Goal: Information Seeking & Learning: Check status

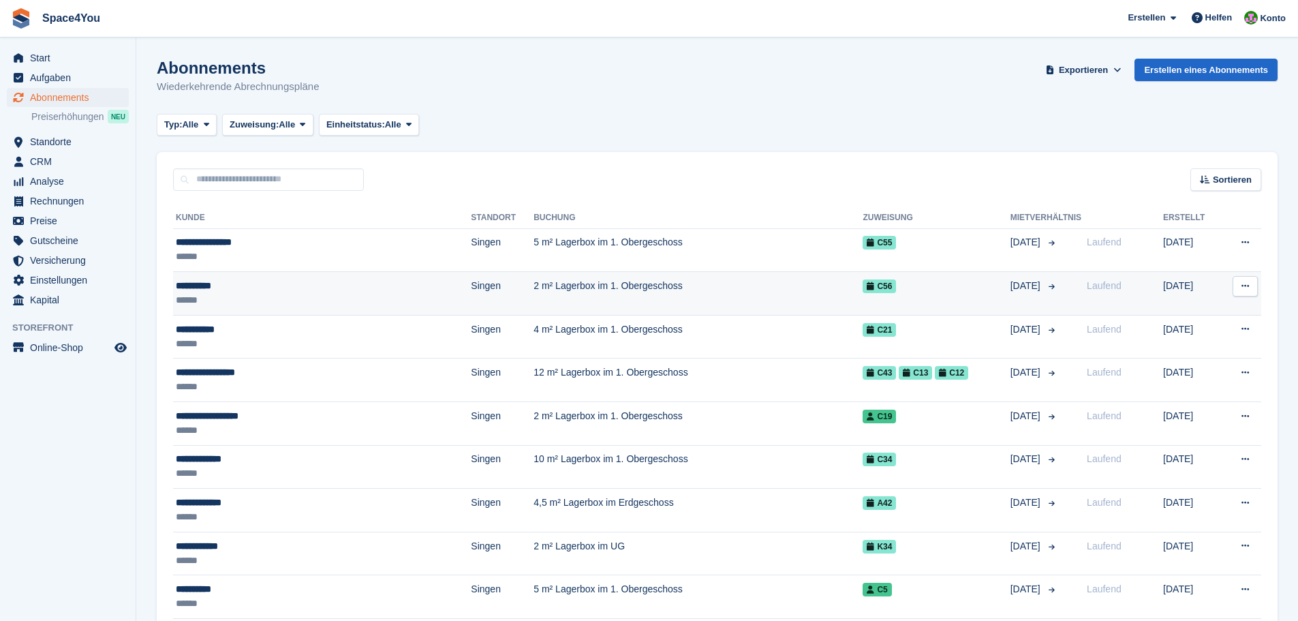
click at [201, 285] on div "**********" at bounding box center [281, 286] width 211 height 14
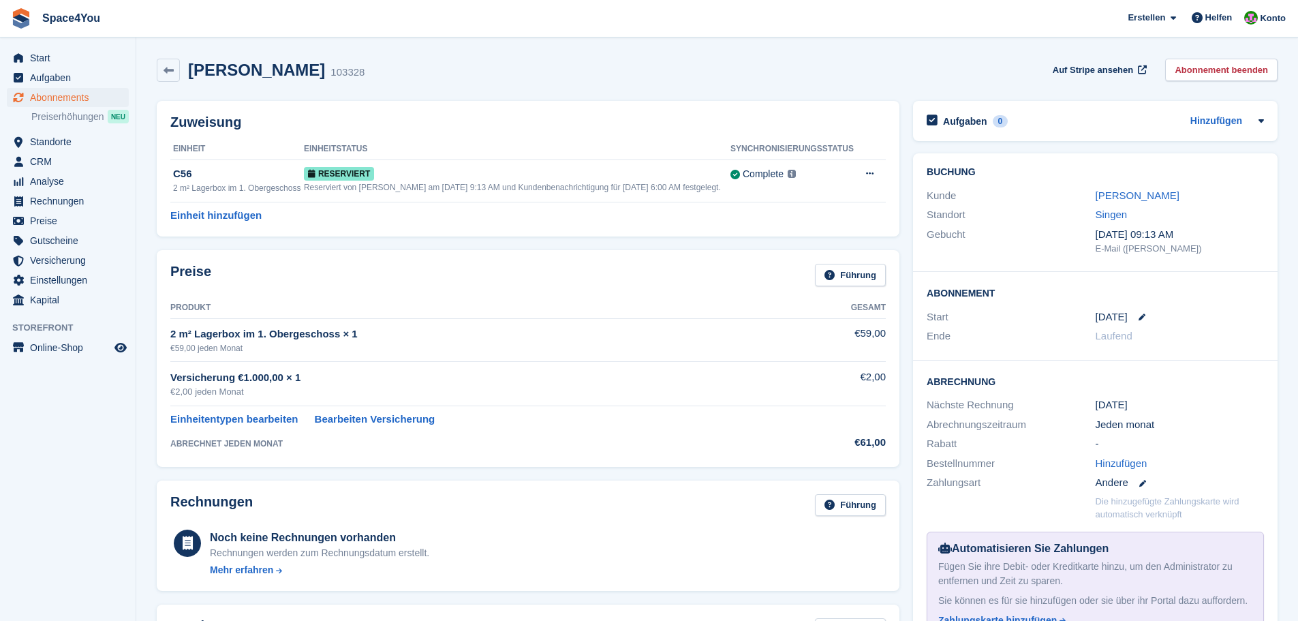
click at [125, 396] on aside "Start Aufgaben Abonnements Abonnements Abonnements Preiserhöhungen NEU Preiserh…" at bounding box center [68, 313] width 136 height 553
click at [62, 62] on span "Start" at bounding box center [71, 57] width 82 height 19
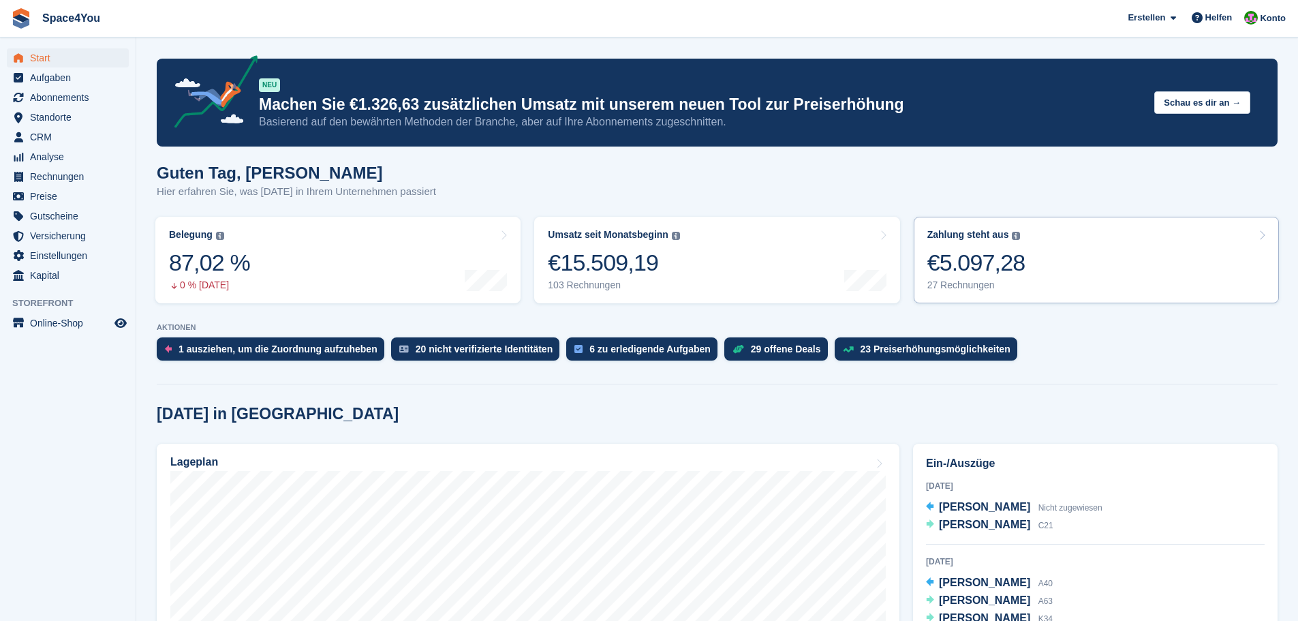
click at [1017, 277] on div "€5.097,28" at bounding box center [976, 263] width 98 height 28
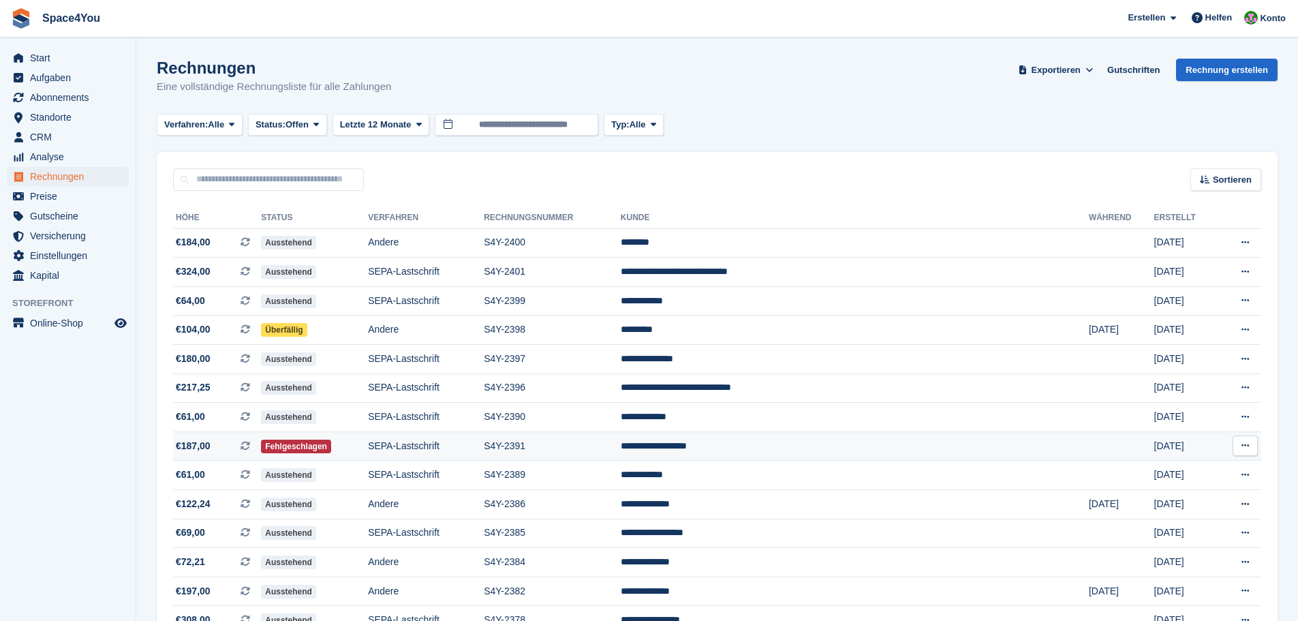
click at [234, 444] on span "€187,00 Dies ist eine wiederkehrende Abonnementrechnung." at bounding box center [217, 446] width 88 height 14
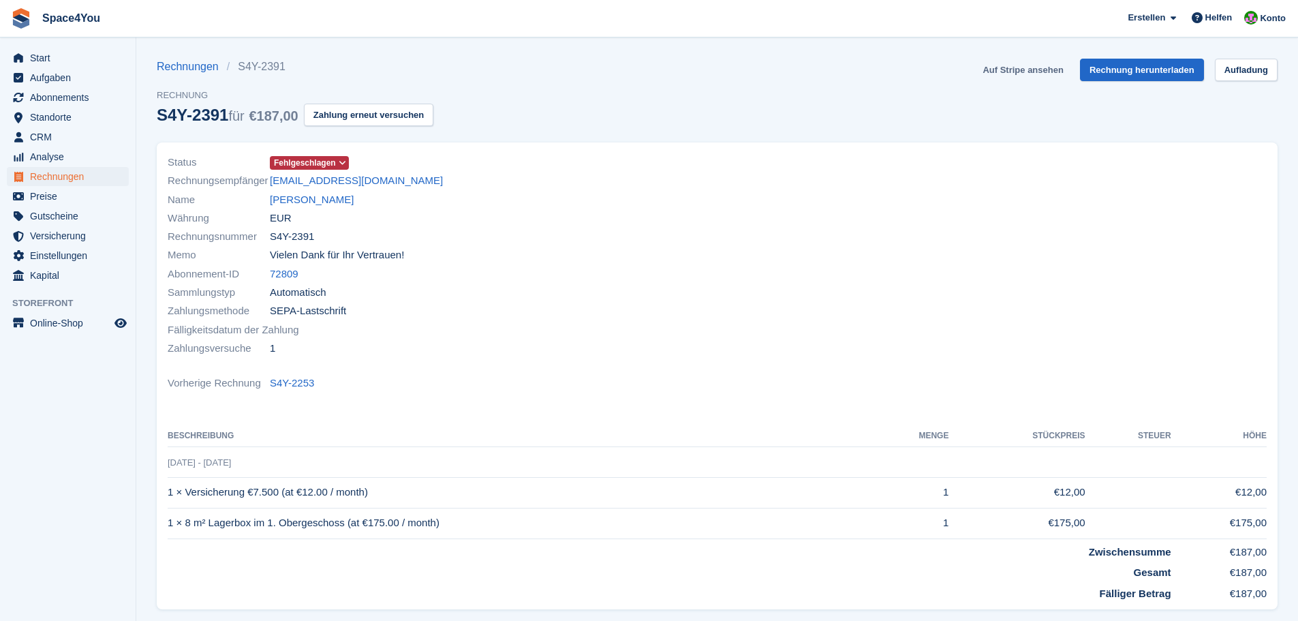
click at [1030, 68] on link "Auf Stripe ansehen" at bounding box center [1022, 70] width 91 height 22
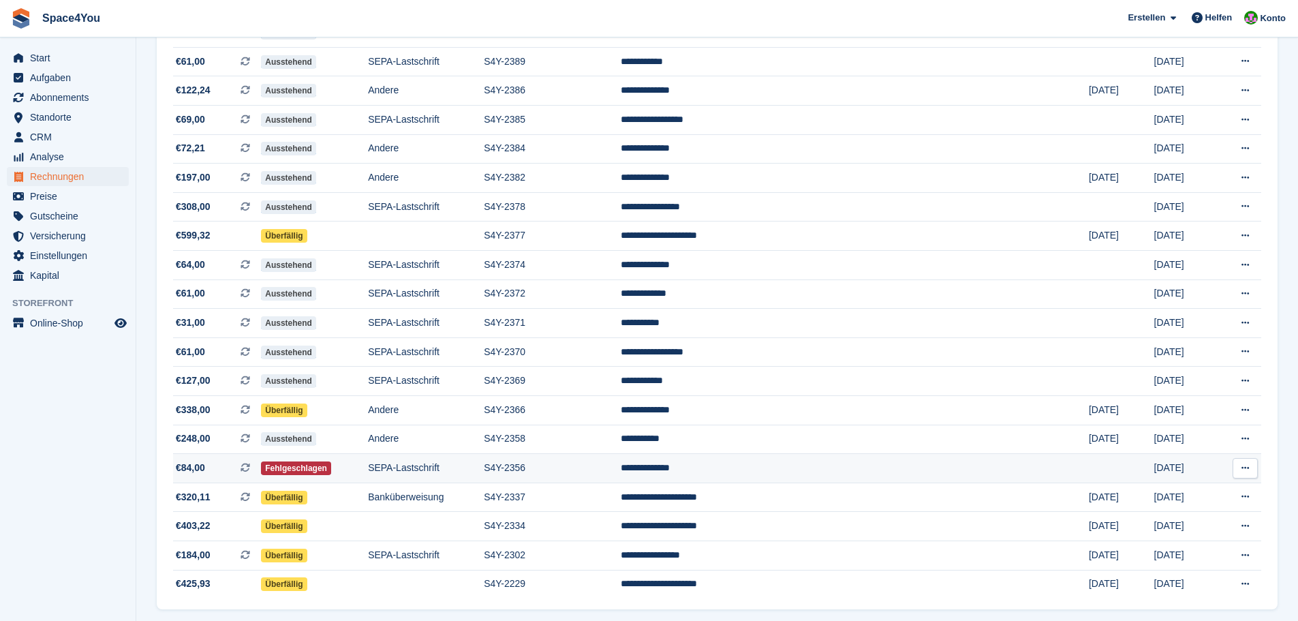
scroll to position [409, 0]
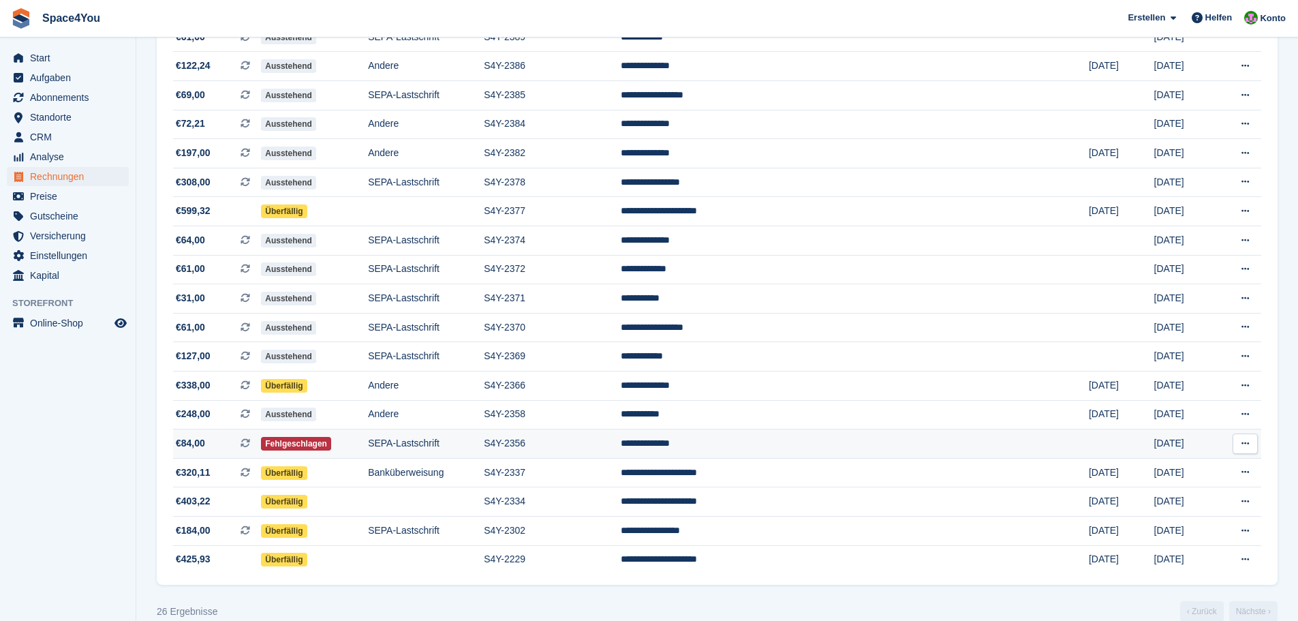
click at [196, 449] on span "€84,00" at bounding box center [190, 443] width 29 height 14
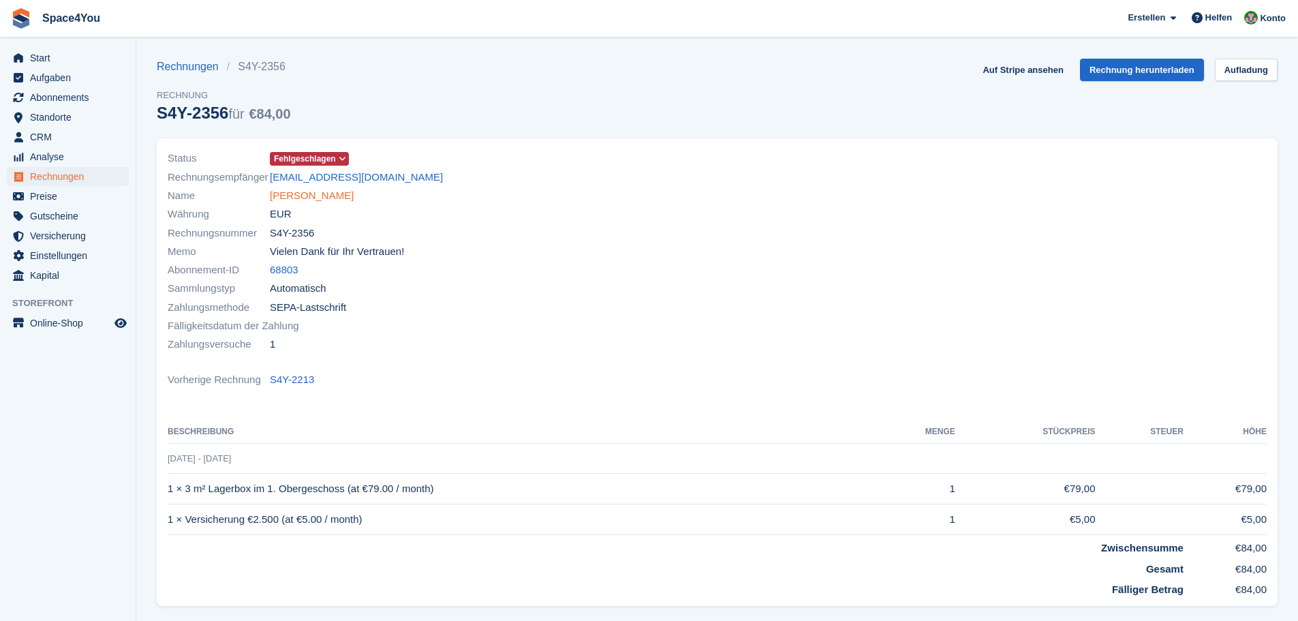
click at [296, 201] on link "Oliver Kotulla" at bounding box center [312, 196] width 84 height 16
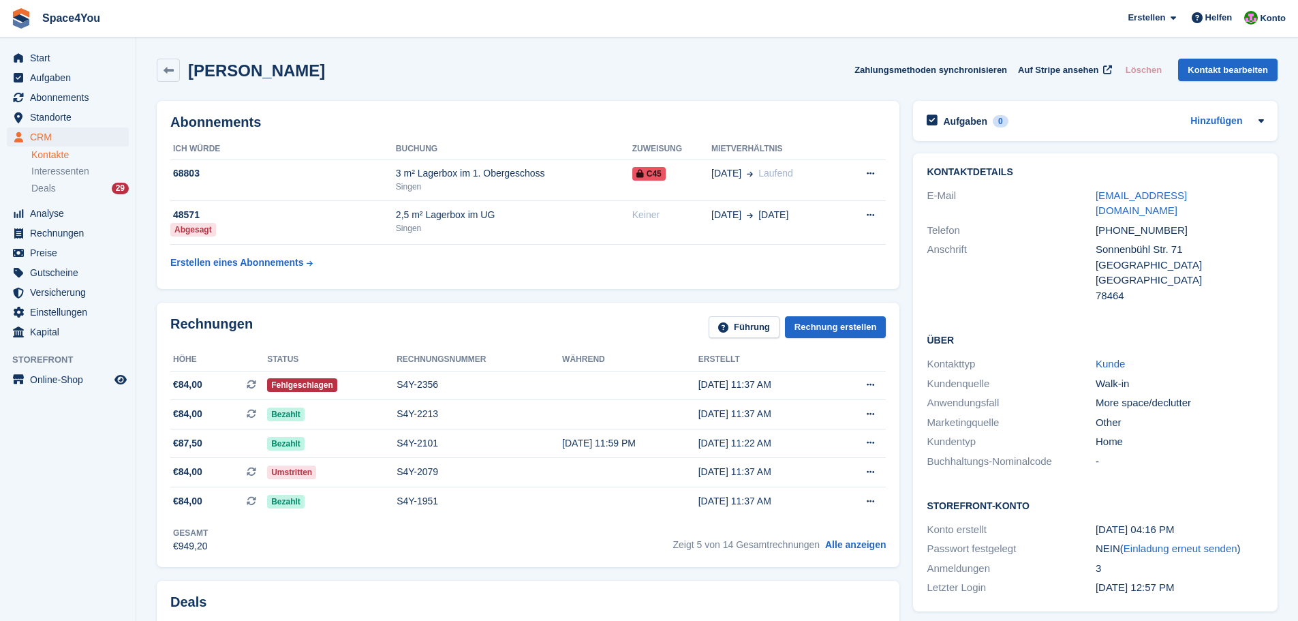
drag, startPoint x: 305, startPoint y: 80, endPoint x: 22, endPoint y: 24, distance: 288.9
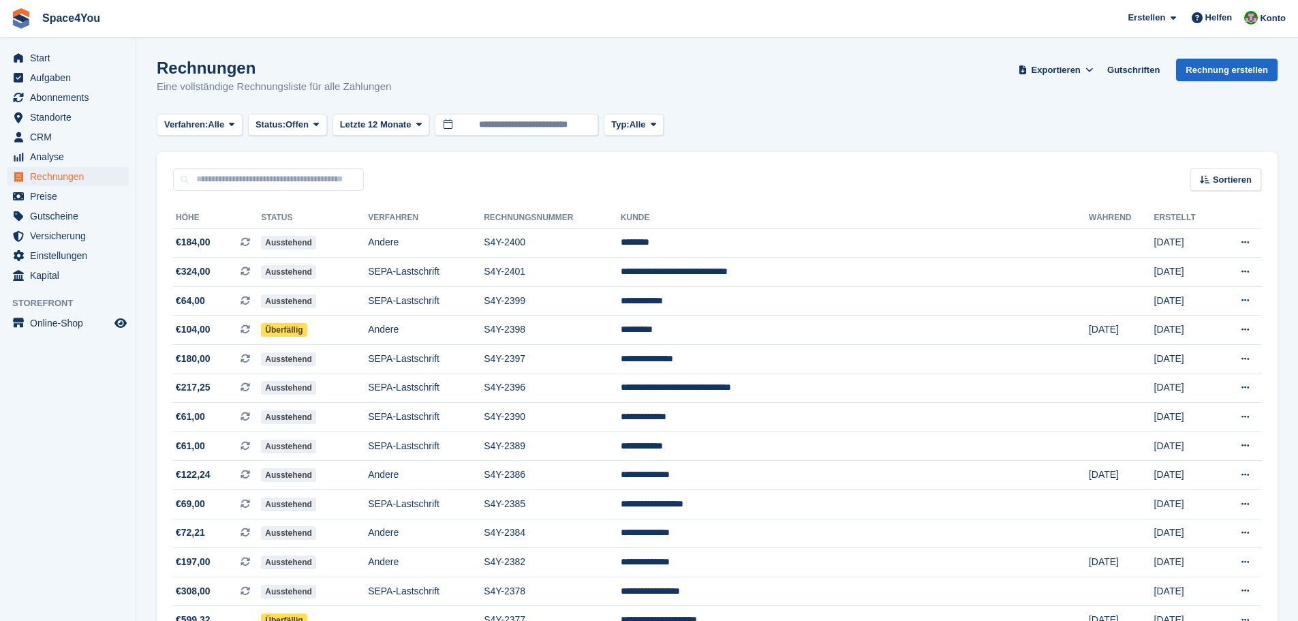
scroll to position [409, 0]
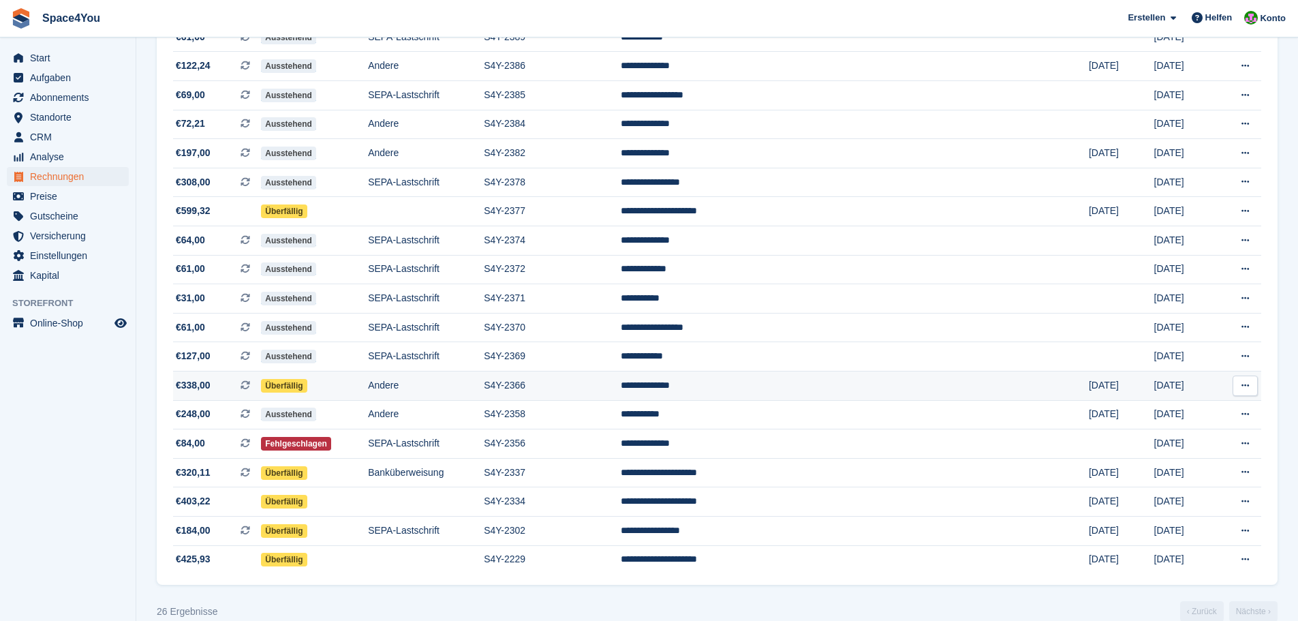
click at [200, 395] on td "€338,00 Dies ist eine wiederkehrende Abonnementrechnung." at bounding box center [217, 385] width 88 height 29
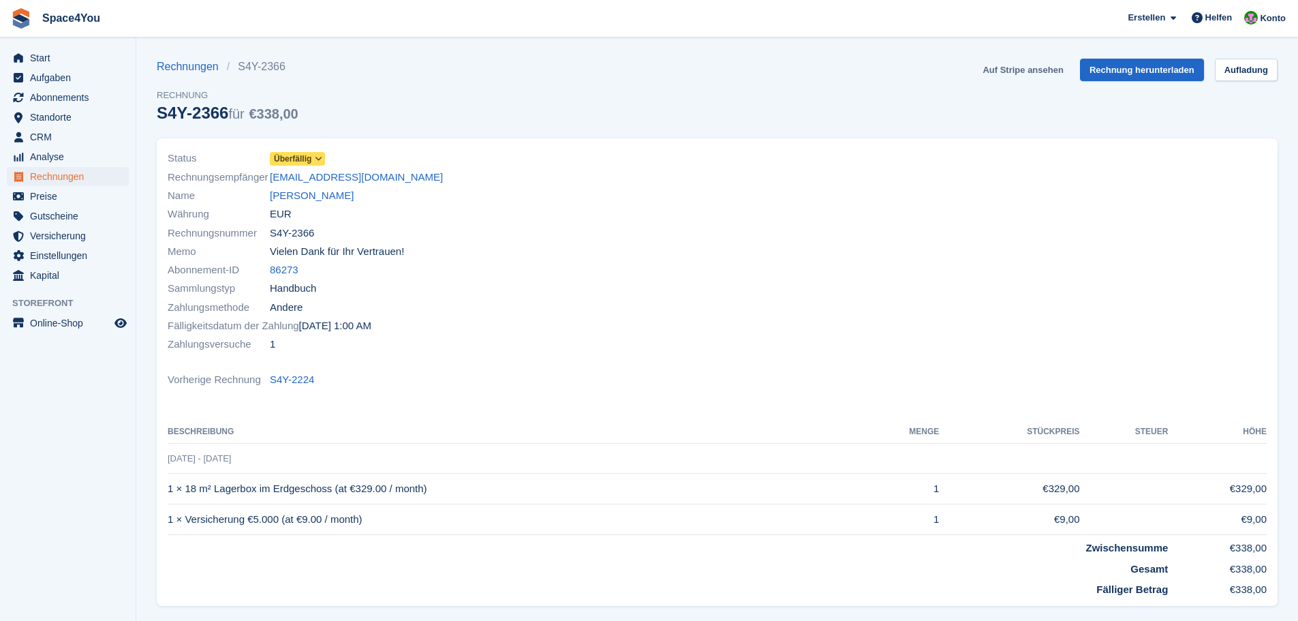
click at [1022, 69] on link "Auf Stripe ansehen" at bounding box center [1022, 70] width 91 height 22
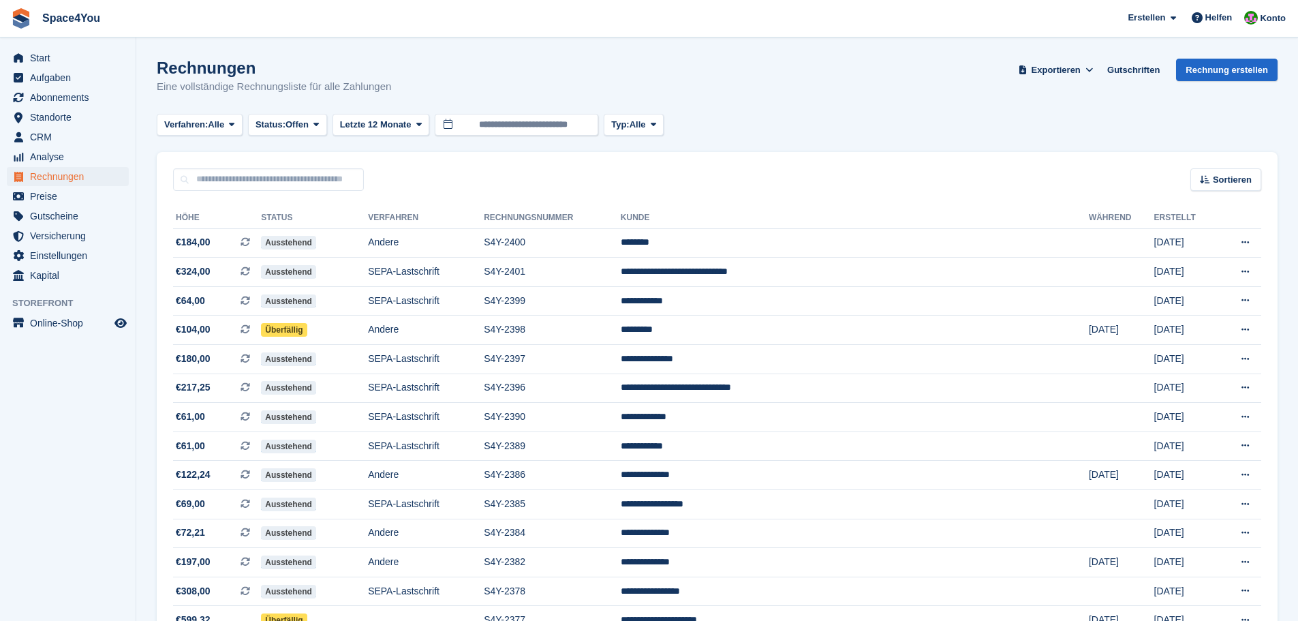
scroll to position [409, 0]
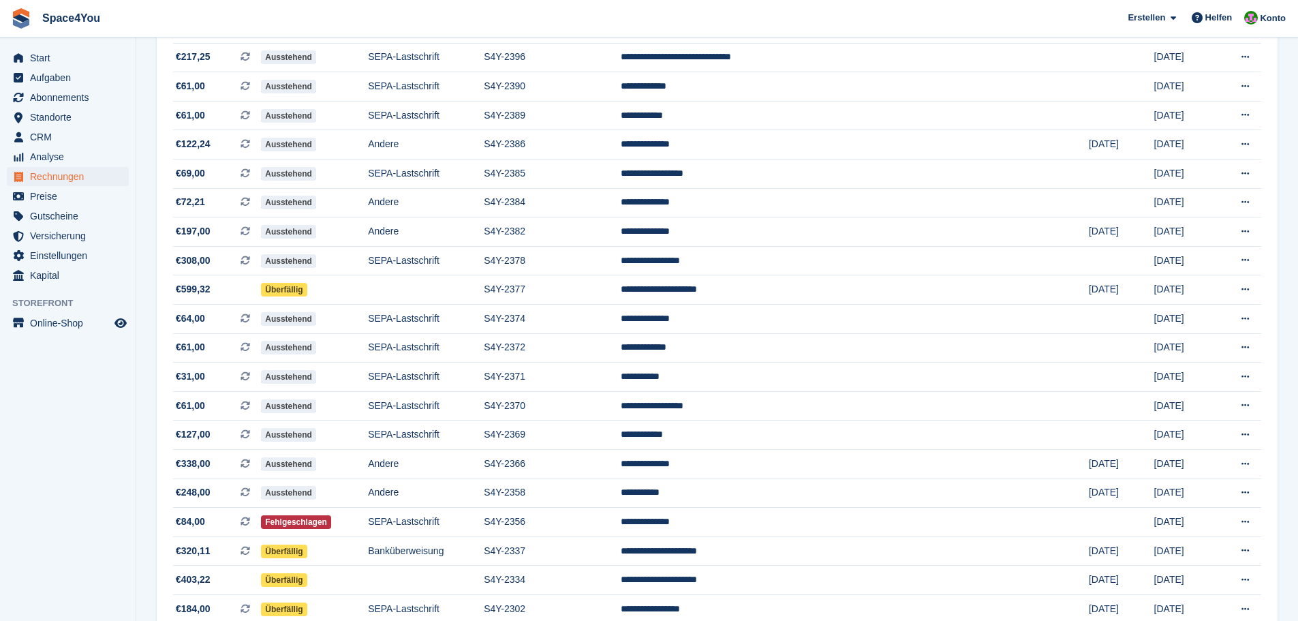
scroll to position [430, 0]
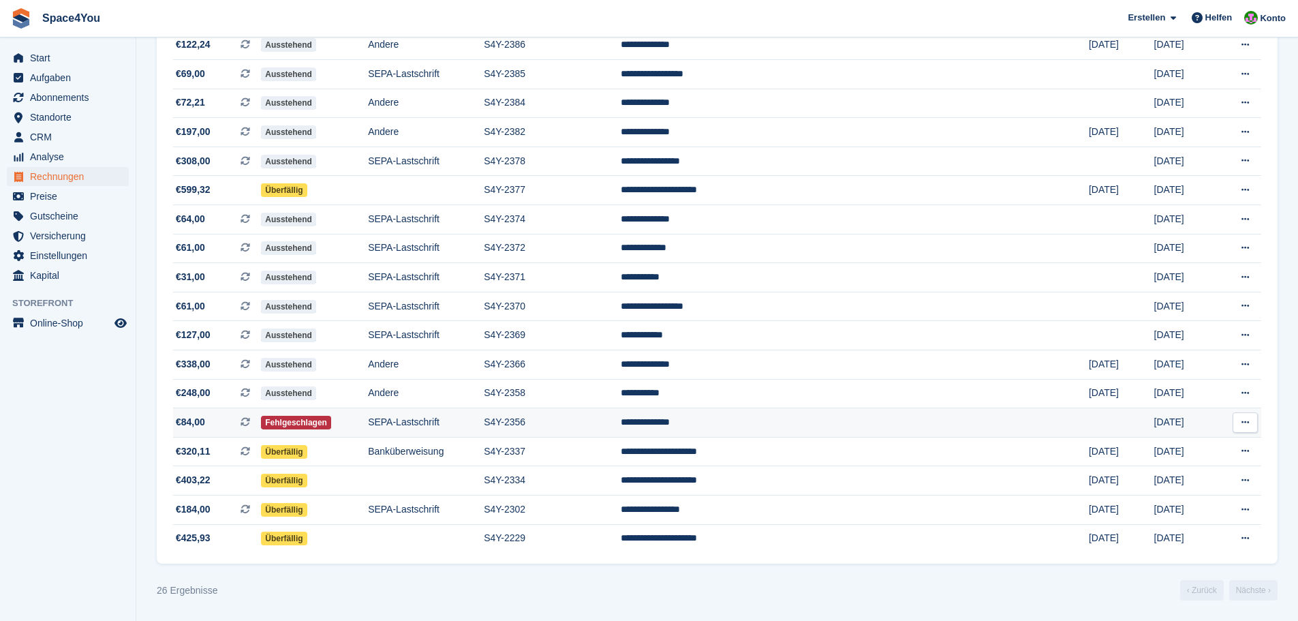
click at [223, 427] on span "€84,00 Dies ist eine wiederkehrende Abonnementrechnung." at bounding box center [217, 422] width 88 height 14
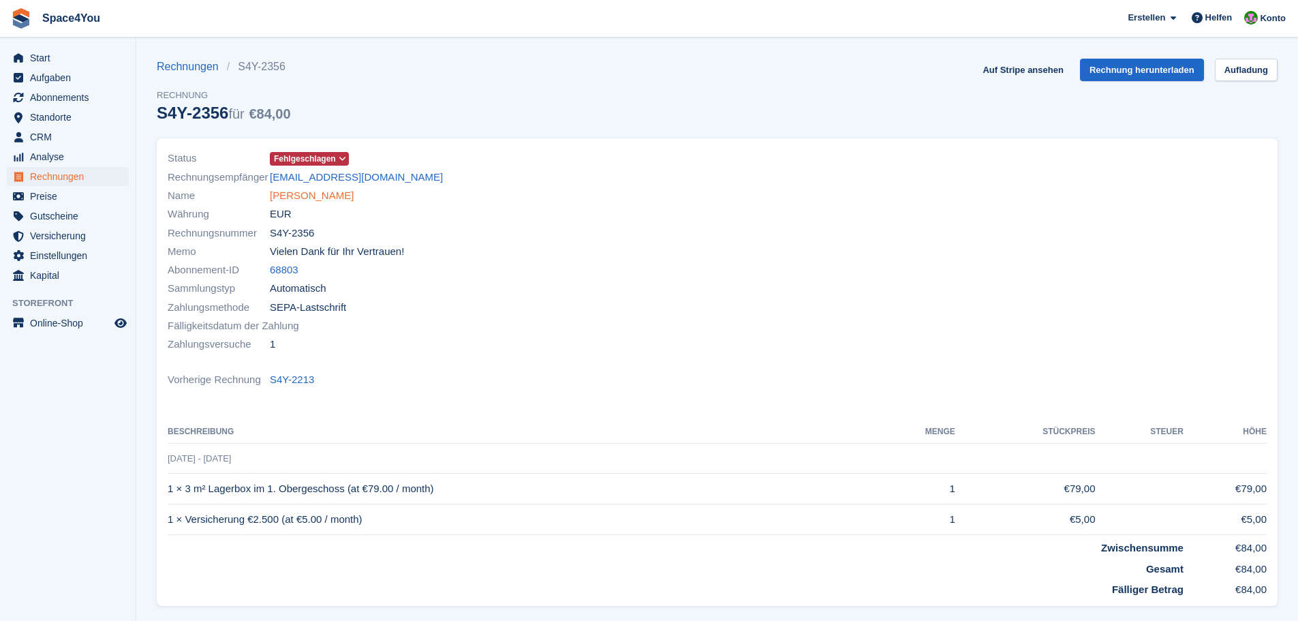
click at [322, 193] on link "Oliver Kotulla" at bounding box center [312, 196] width 84 height 16
click at [1027, 62] on link "Auf Stripe ansehen" at bounding box center [1022, 70] width 91 height 22
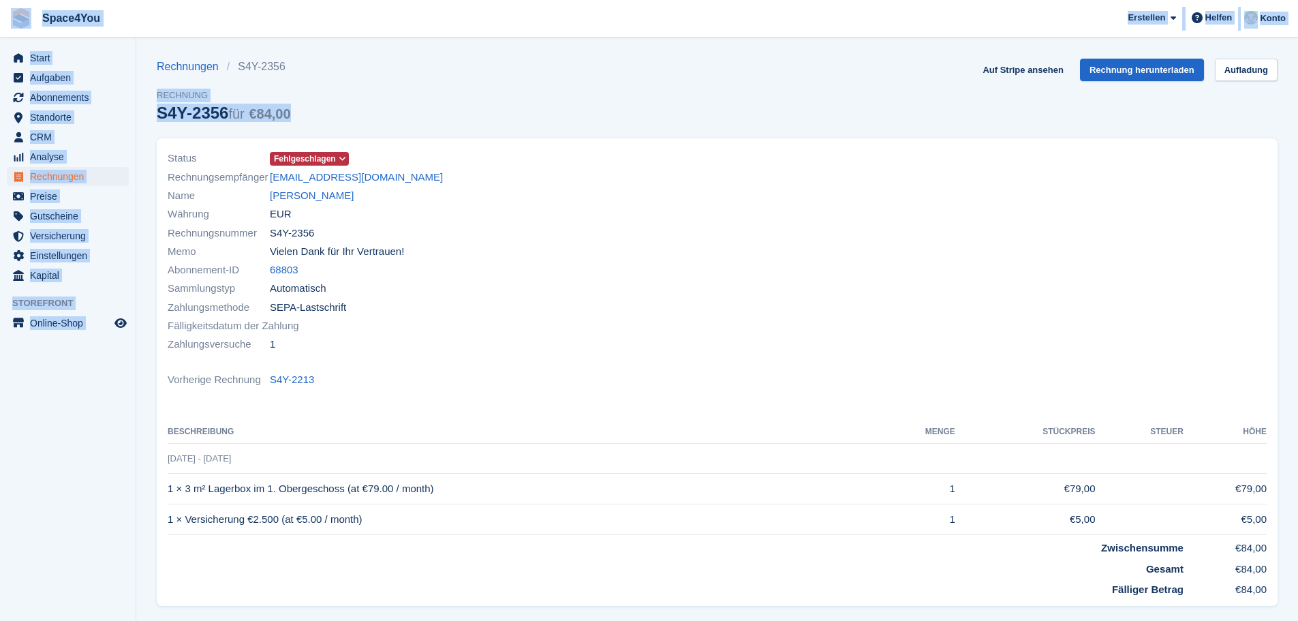
drag, startPoint x: 306, startPoint y: 107, endPoint x: 1, endPoint y: 10, distance: 320.5
click at [1, 10] on div "Space4You Erstellen Abonnement Rechnung Kontakt Deal Rabatt Seite Helfen Chat-S…" at bounding box center [649, 398] width 1298 height 796
click at [273, 35] on span "Space4You Erstellen Abonnement Rechnung Kontakt Deal Rabatt Seite Helfen Chat-S…" at bounding box center [649, 18] width 1298 height 37
drag, startPoint x: 117, startPoint y: 320, endPoint x: 7, endPoint y: 2, distance: 336.6
click at [7, 2] on div "Space4You Erstellen Abonnement Rechnung Kontakt Deal Rabatt Seite Helfen Chat-S…" at bounding box center [649, 398] width 1298 height 796
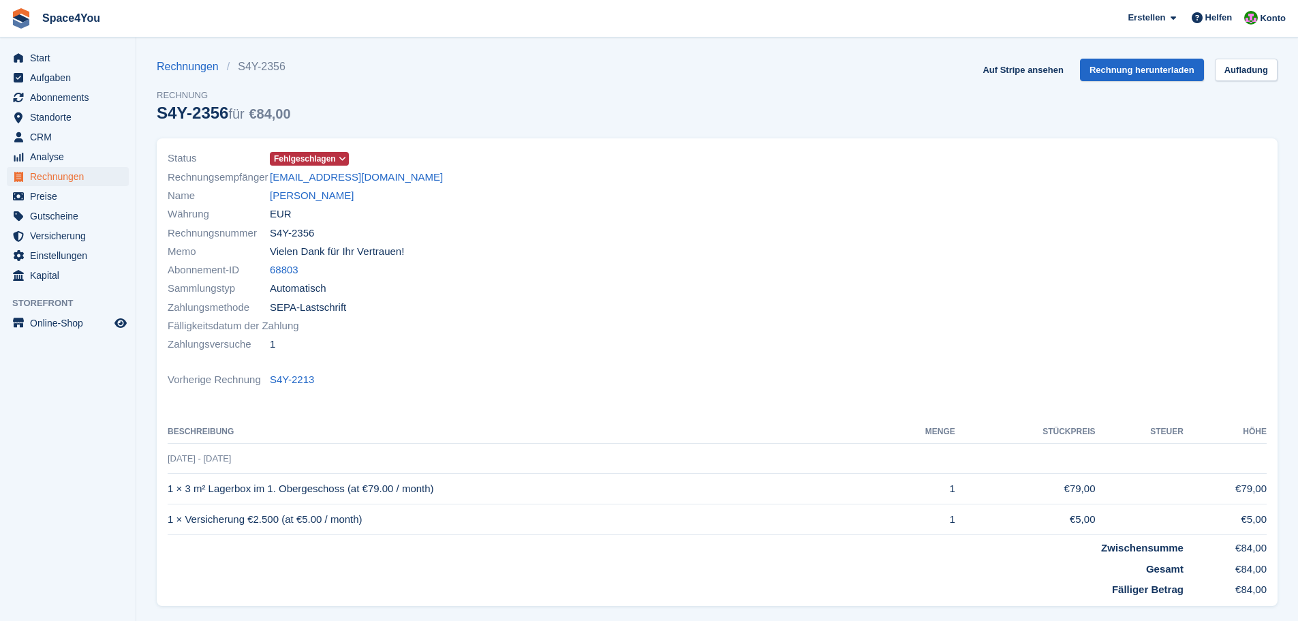
click at [206, 41] on section "Rechnungen S4Y-2356 Rechnung S4Y-2356 für €84,00 Auf Stripe ansehen Rechnung he…" at bounding box center [717, 398] width 1162 height 796
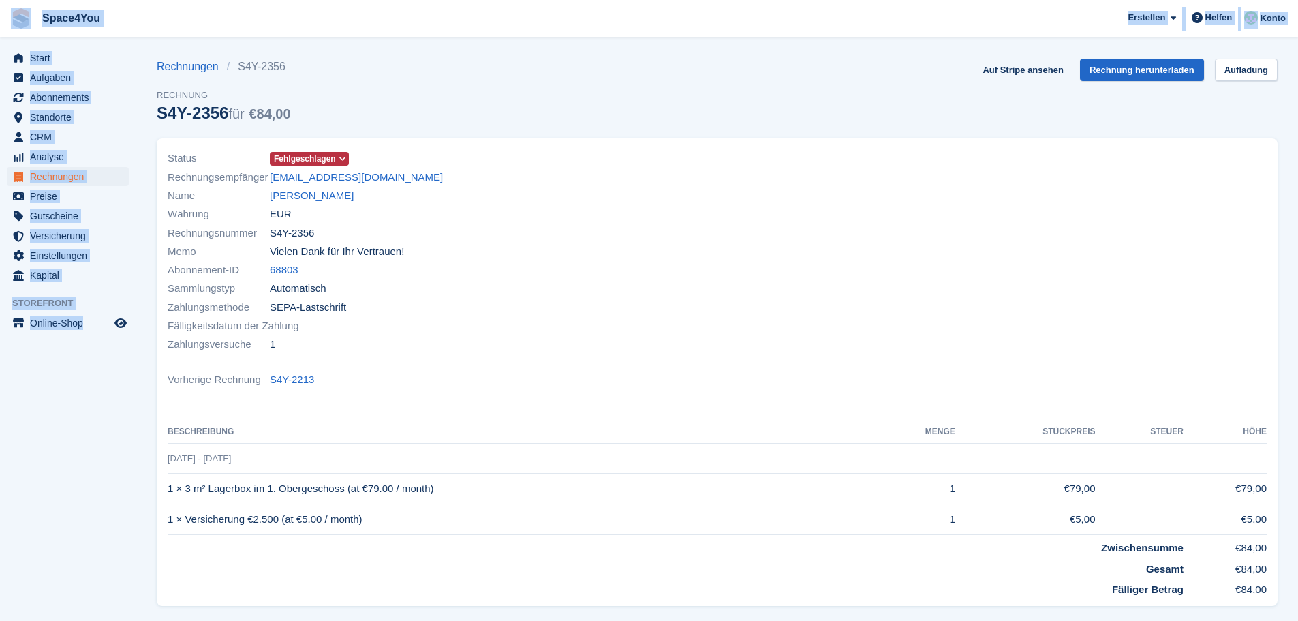
drag, startPoint x: 121, startPoint y: 350, endPoint x: 7, endPoint y: 25, distance: 343.7
click at [7, 25] on div "Space4You Erstellen Abonnement Rechnung Kontakt Deal Rabatt Seite Helfen Chat-S…" at bounding box center [649, 398] width 1298 height 796
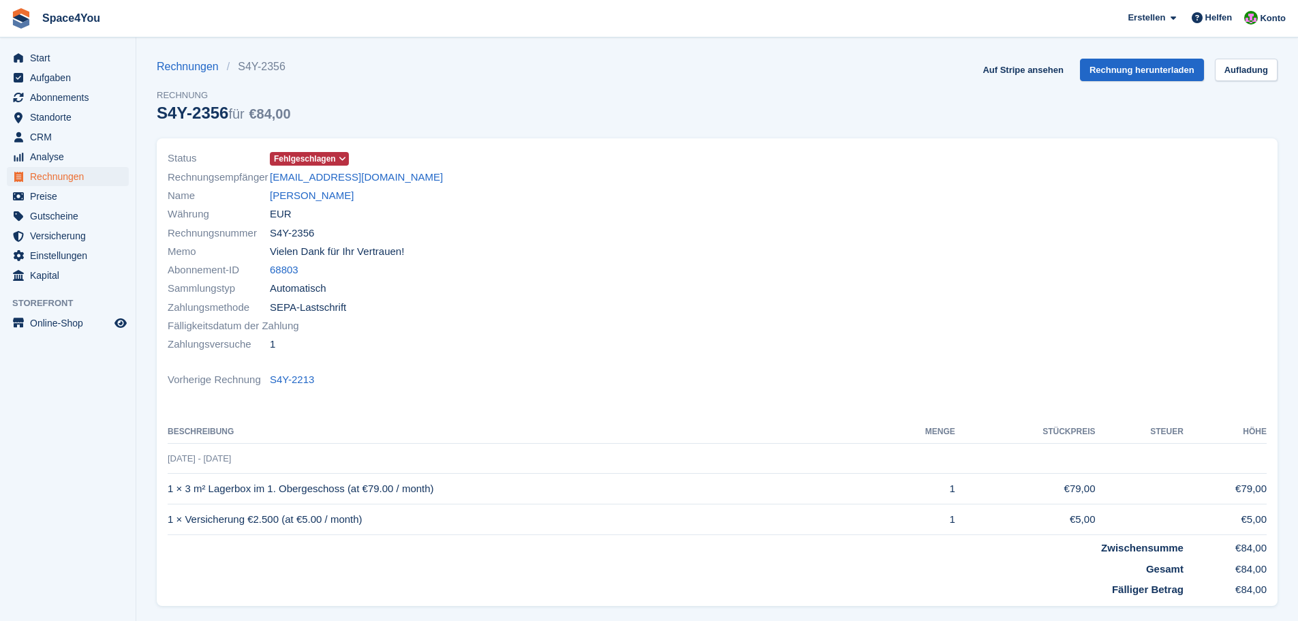
click at [467, 46] on section "Rechnungen S4Y-2356 Rechnung S4Y-2356 für €84,00 Auf Stripe ansehen Rechnung he…" at bounding box center [717, 398] width 1162 height 796
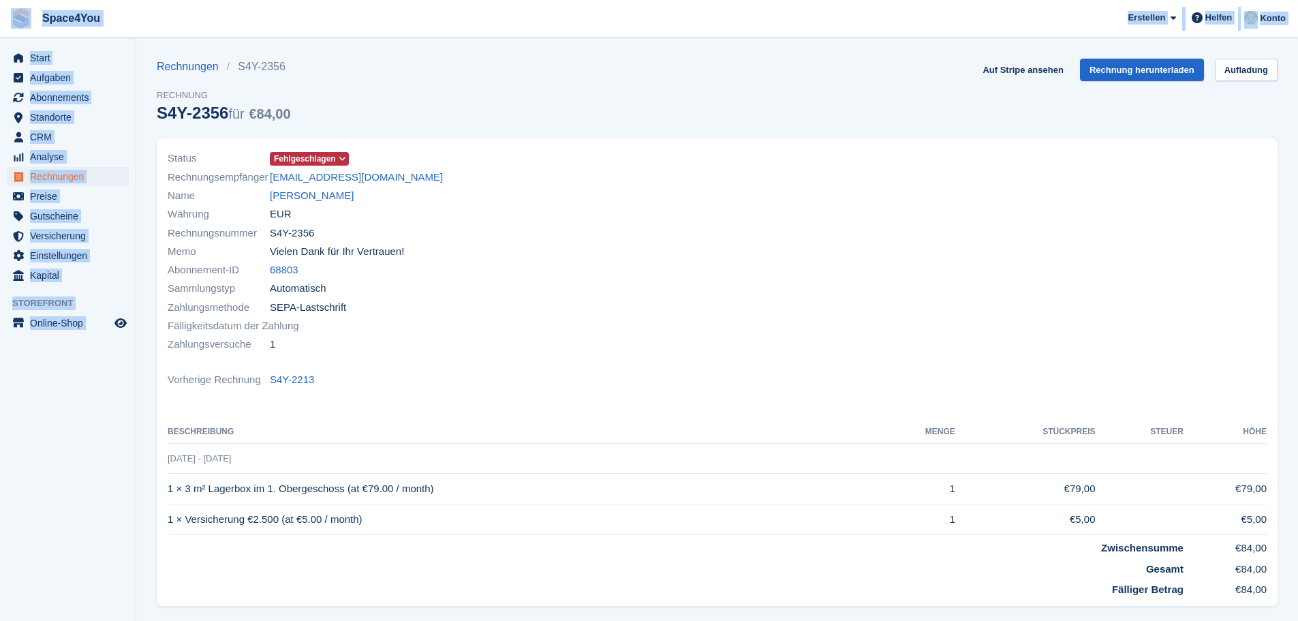
drag, startPoint x: 320, startPoint y: 67, endPoint x: 15, endPoint y: 25, distance: 307.6
click at [15, 25] on div "Space4You Erstellen Abonnement Rechnung Kontakt Deal Rabatt Seite Helfen Chat-S…" at bounding box center [649, 398] width 1298 height 796
click at [405, 48] on section "Rechnungen S4Y-2356 Rechnung S4Y-2356 für €84,00 Auf Stripe ansehen Rechnung he…" at bounding box center [717, 398] width 1162 height 796
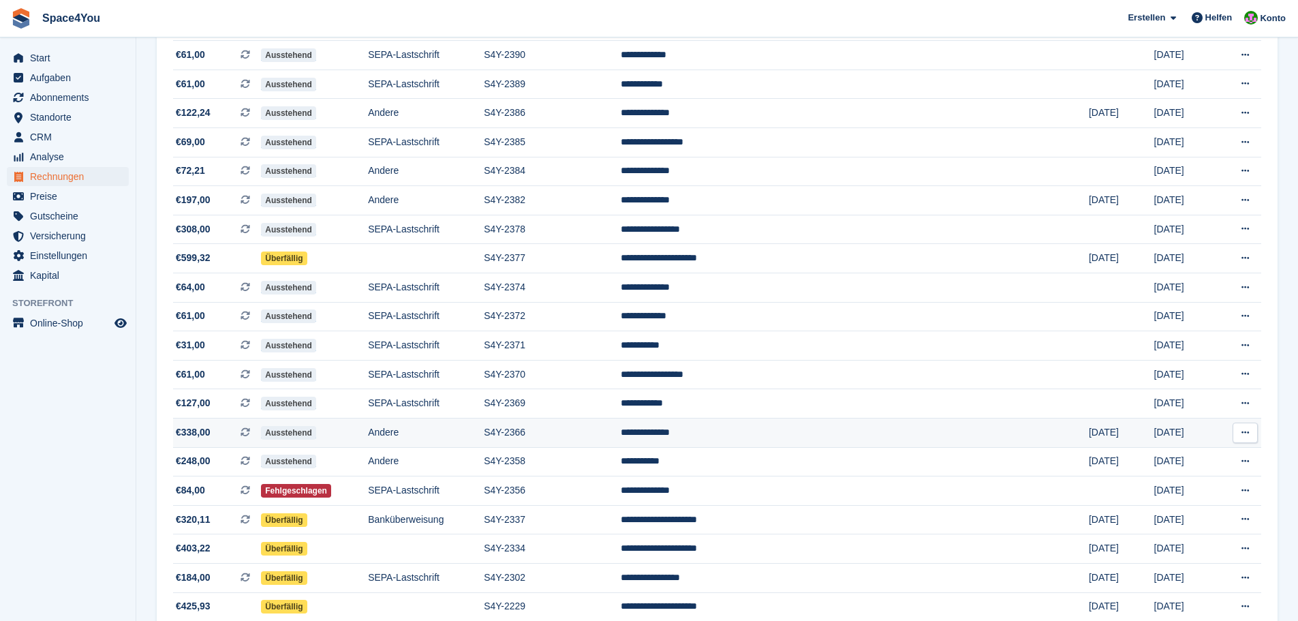
scroll to position [430, 0]
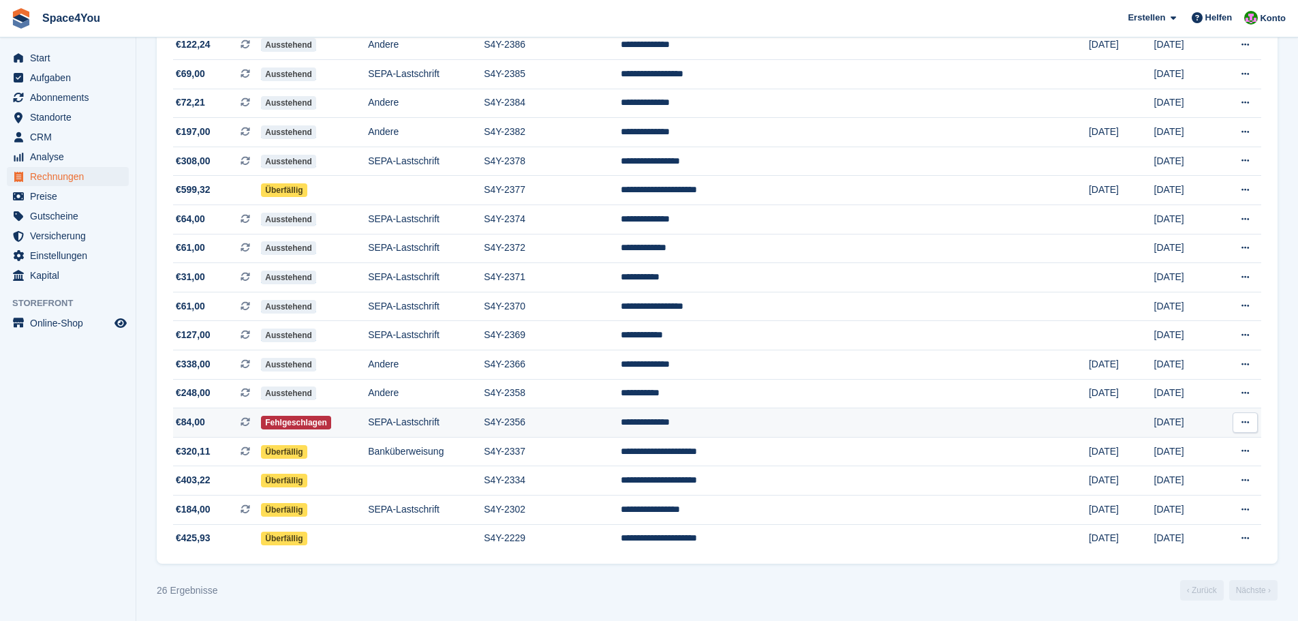
click at [230, 417] on span "€84,00 Dies ist eine wiederkehrende Abonnementrechnung." at bounding box center [217, 422] width 88 height 14
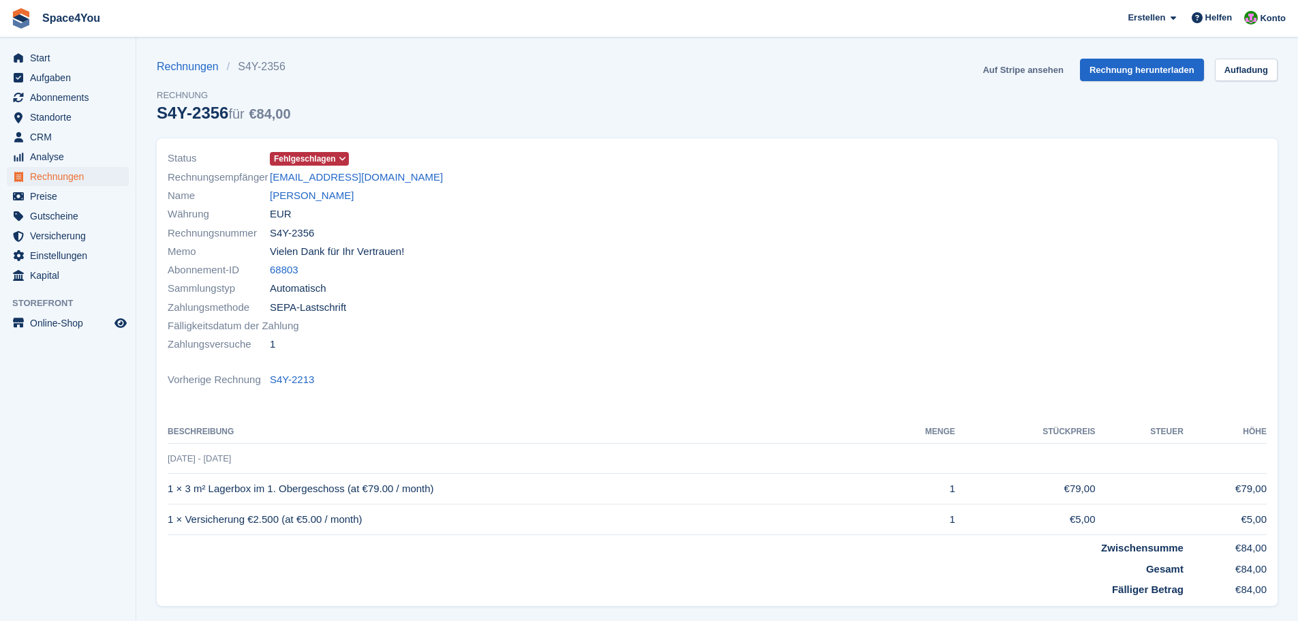
click at [1022, 74] on link "Auf Stripe ansehen" at bounding box center [1022, 70] width 91 height 22
click at [77, 94] on span "Abonnements" at bounding box center [71, 97] width 82 height 19
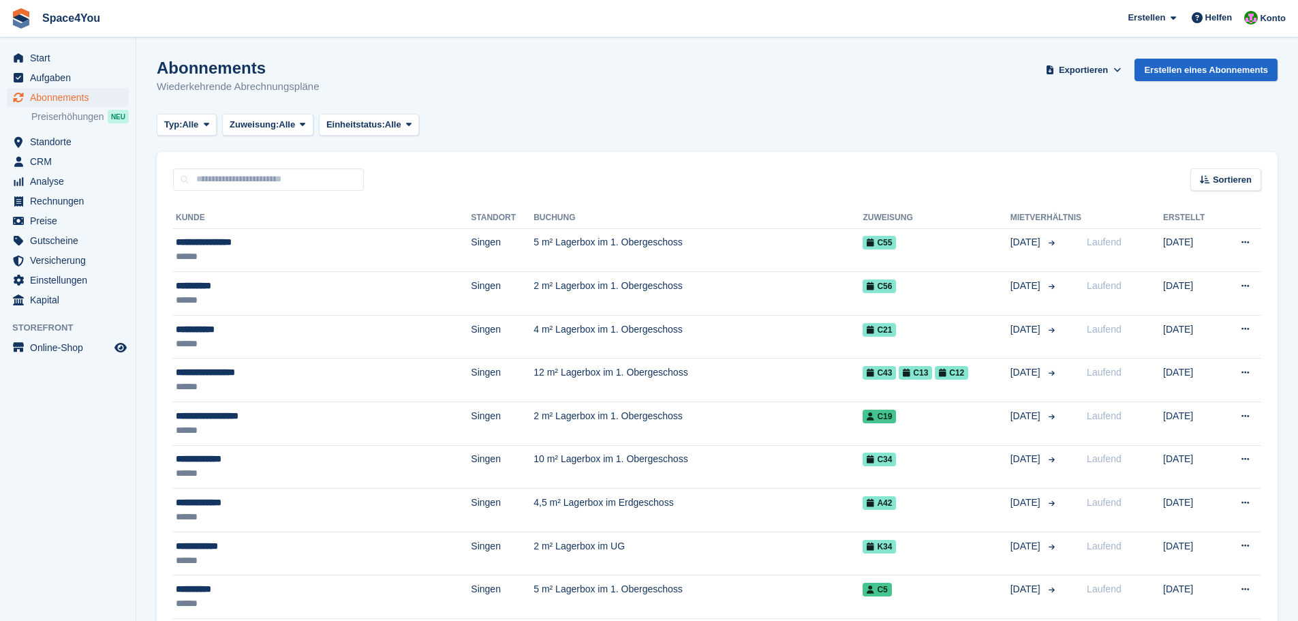
click at [240, 184] on input "text" at bounding box center [268, 179] width 191 height 22
type input "******"
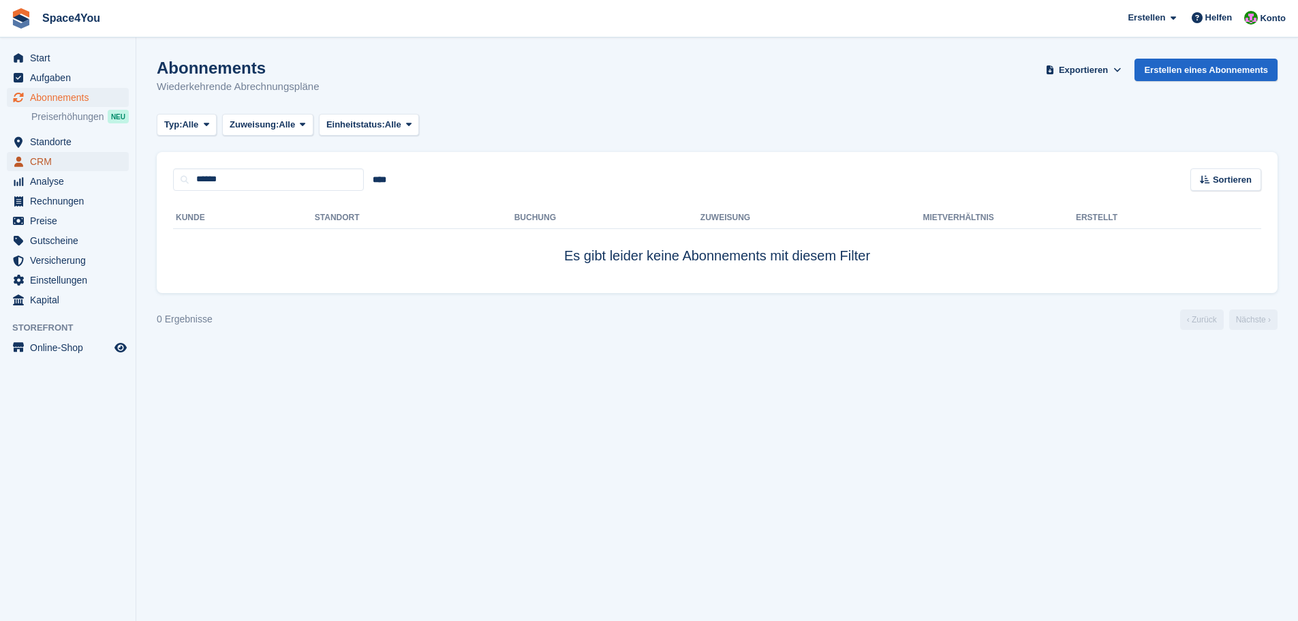
click at [48, 160] on span "CRM" at bounding box center [71, 161] width 82 height 19
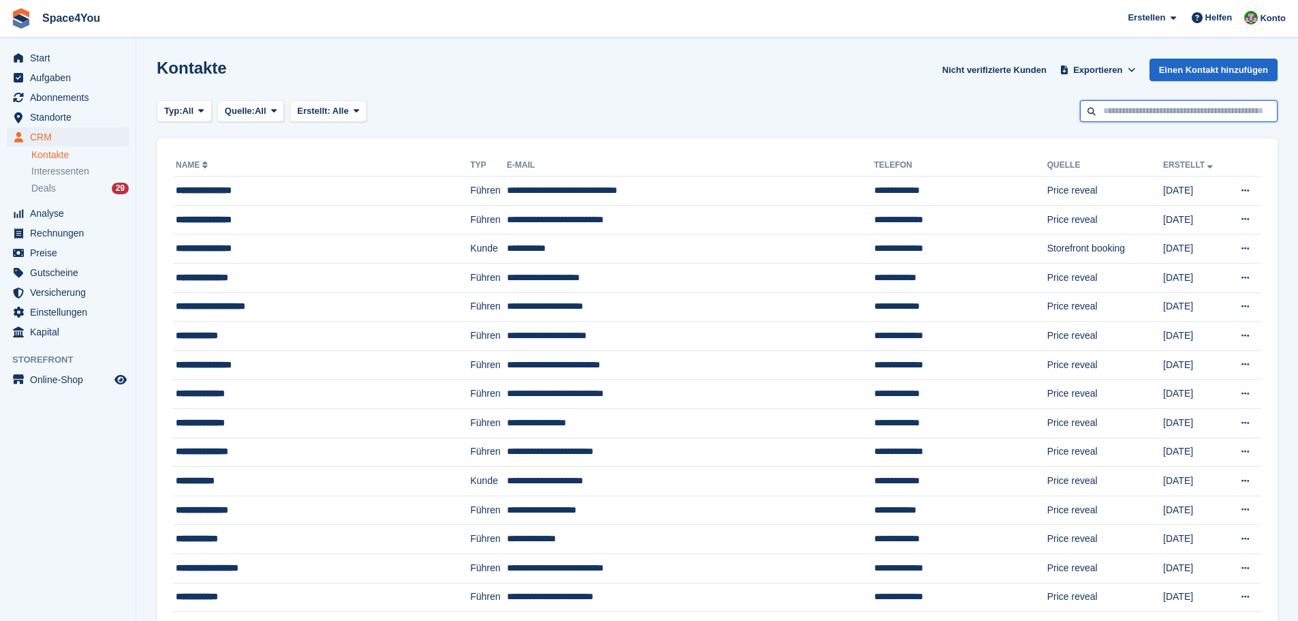
click at [1146, 109] on input "text" at bounding box center [1179, 111] width 198 height 22
type input "******"
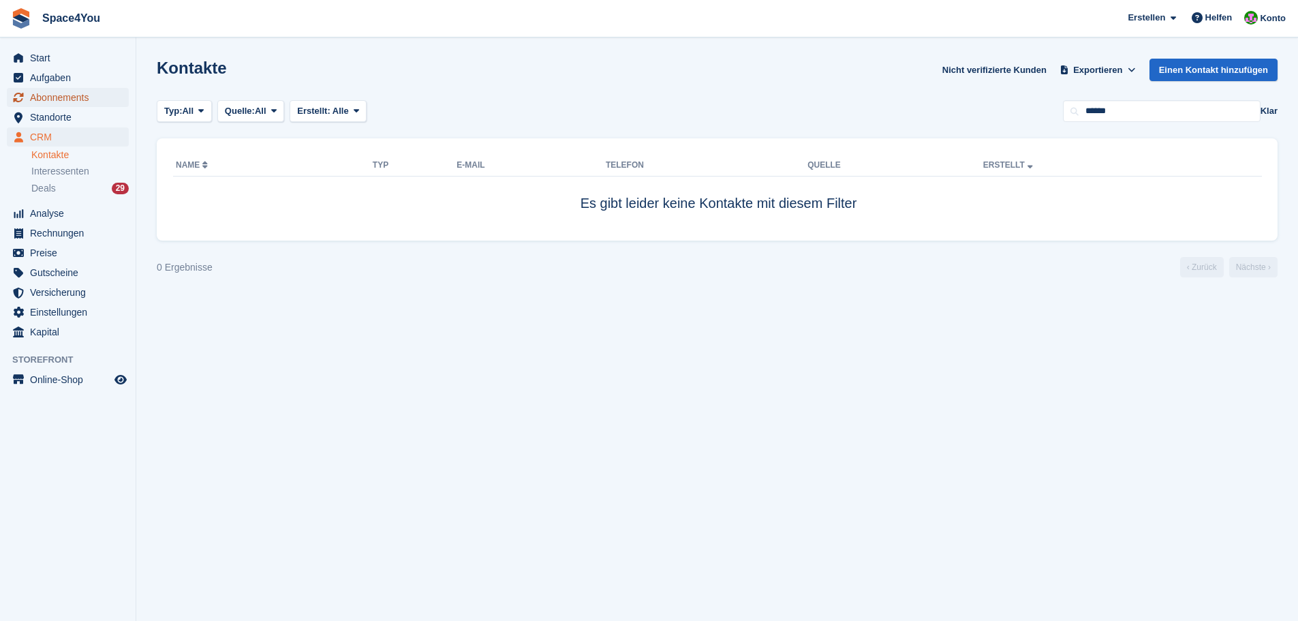
click at [70, 99] on span "Abonnements" at bounding box center [71, 97] width 82 height 19
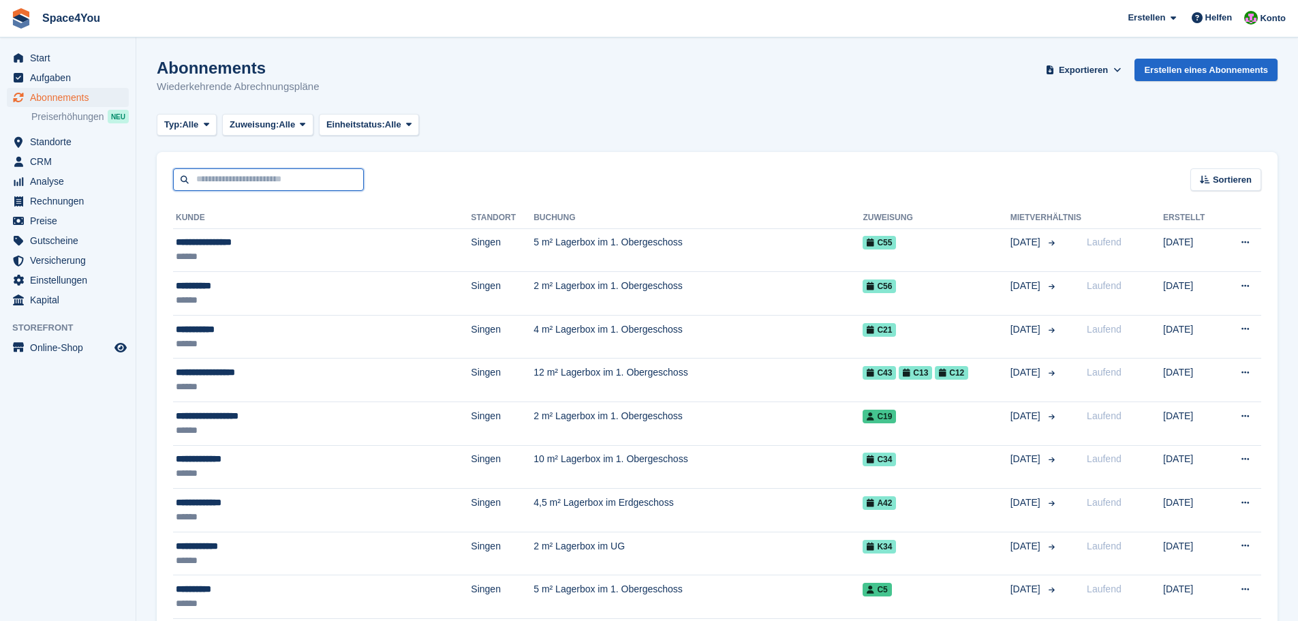
click at [249, 181] on input "text" at bounding box center [268, 179] width 191 height 22
type input "**"
click at [67, 61] on span "Start" at bounding box center [71, 57] width 82 height 19
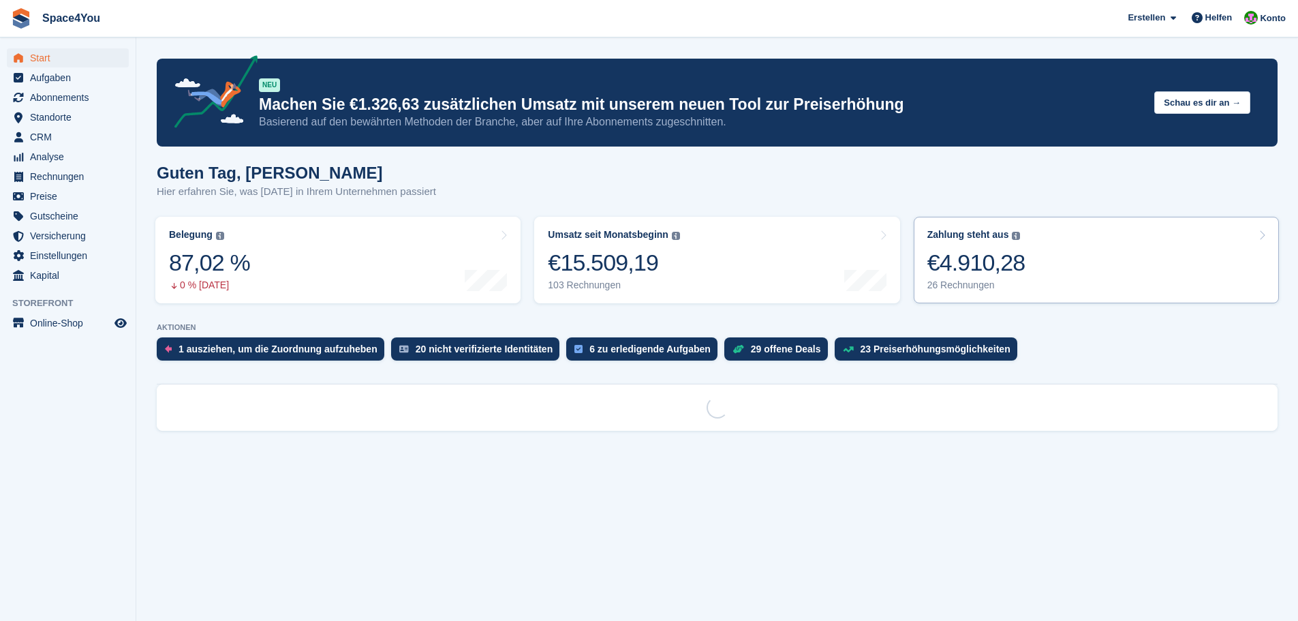
click at [1089, 258] on link "Zahlung steht aus Der gesamte ausstehende Saldo aller offenen Rechnungen. €4.91…" at bounding box center [1096, 260] width 365 height 87
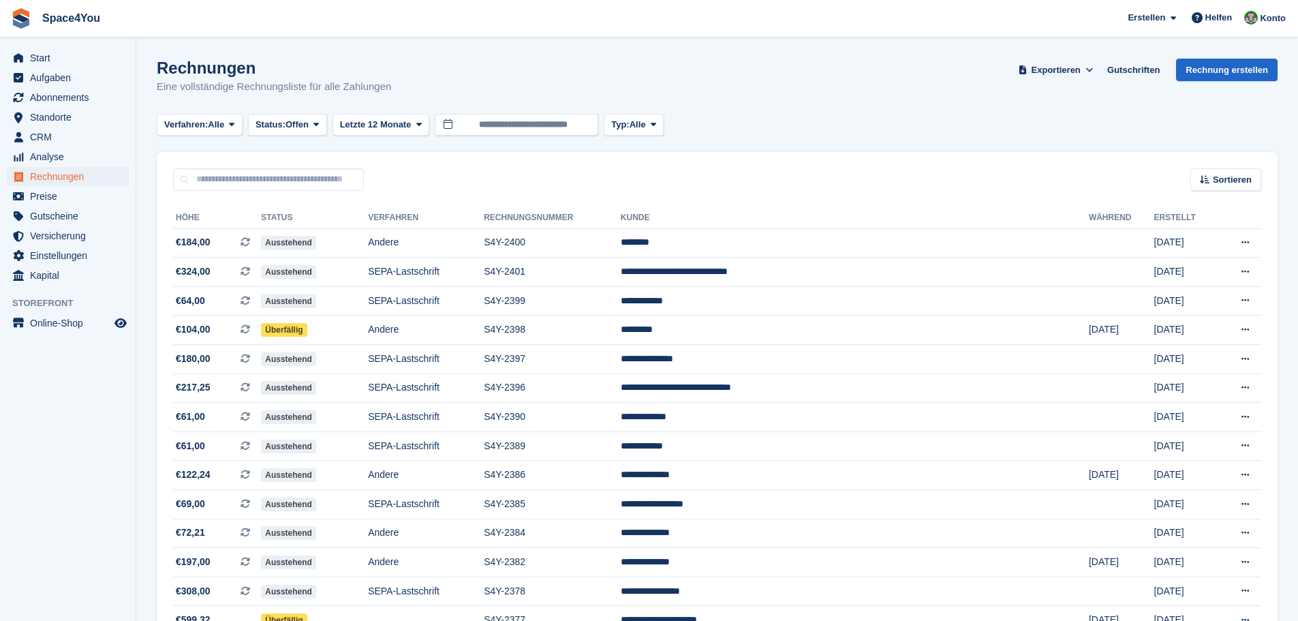
scroll to position [430, 0]
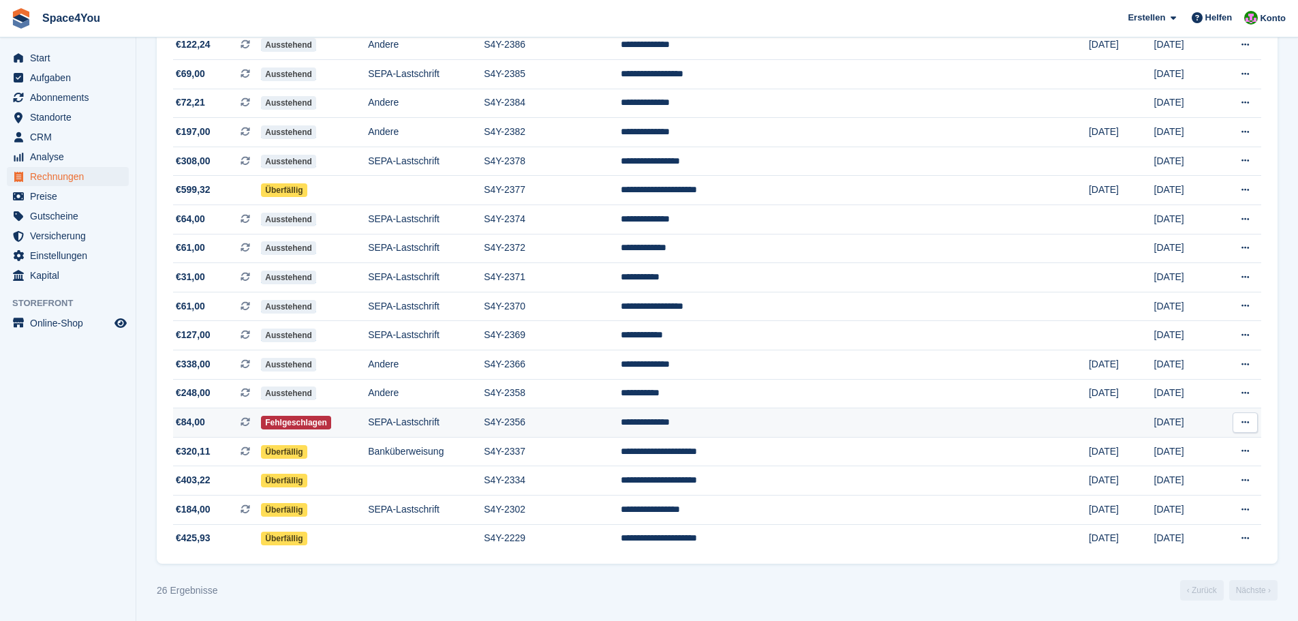
click at [215, 425] on span "€84,00 Dies ist eine wiederkehrende Abonnementrechnung." at bounding box center [217, 422] width 88 height 14
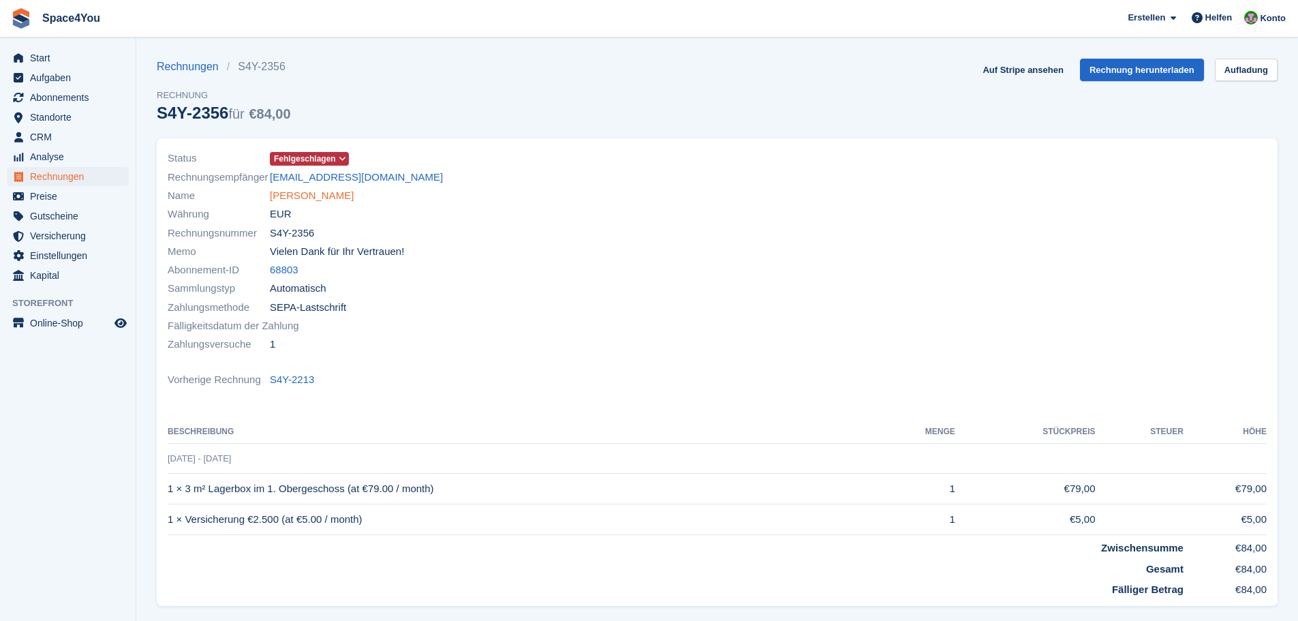
click at [311, 196] on link "Oliver Kotulla" at bounding box center [312, 196] width 84 height 16
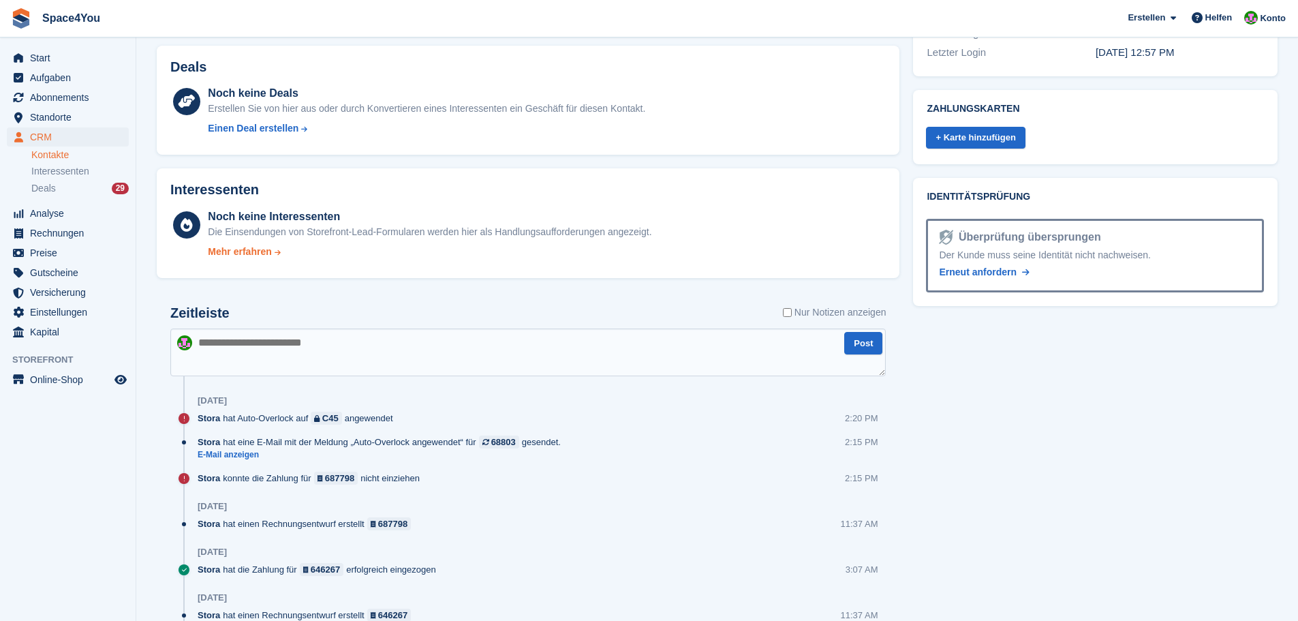
scroll to position [545, 0]
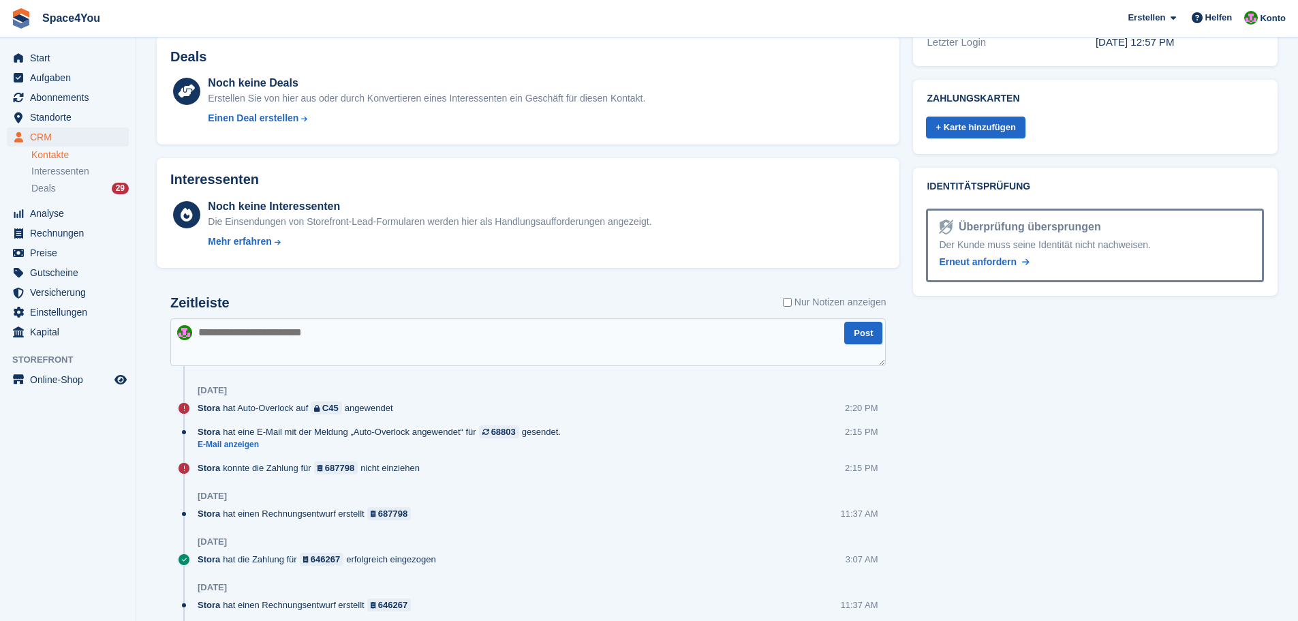
click at [335, 336] on textarea at bounding box center [528, 342] width 716 height 48
type textarea "**********"
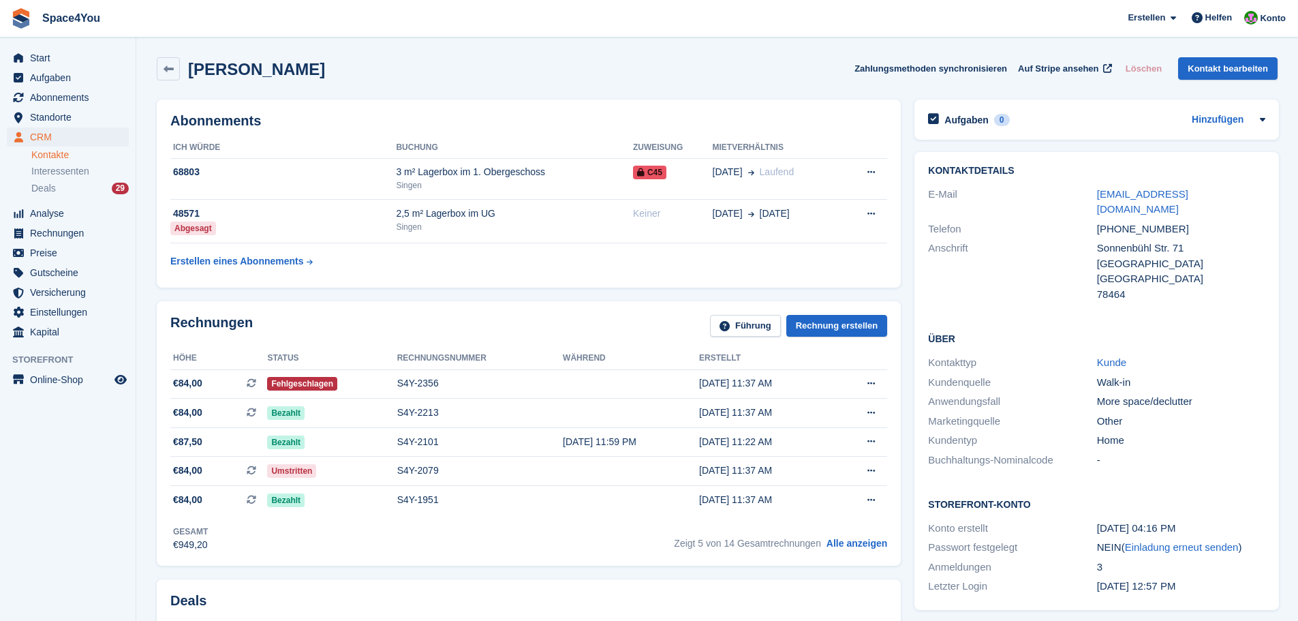
scroll to position [0, 0]
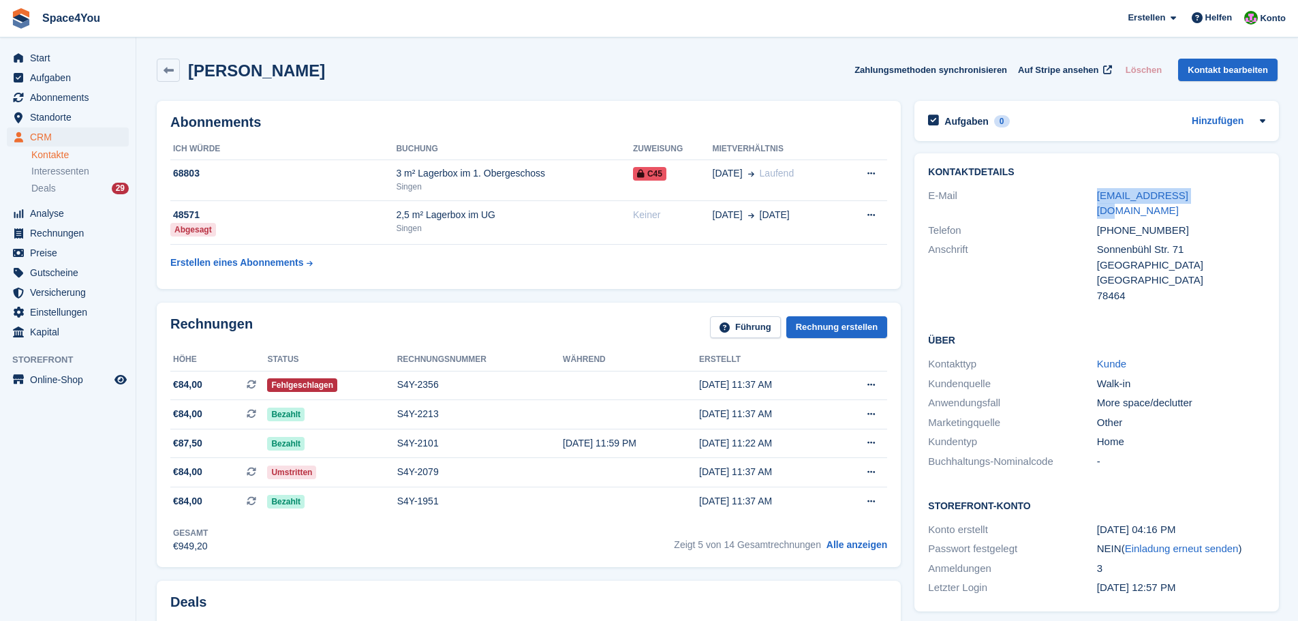
drag, startPoint x: 1091, startPoint y: 195, endPoint x: 1218, endPoint y: 188, distance: 126.9
click at [1218, 188] on div "E-Mail vision-5577@web.de" at bounding box center [1096, 203] width 337 height 35
copy div "vision-5577@web.de"
click at [72, 520] on aside "Start Aufgaben Abonnements Abonnements Abonnements Preiserhöhungen NEU Preiserh…" at bounding box center [68, 313] width 136 height 553
click at [56, 60] on span "Start" at bounding box center [71, 57] width 82 height 19
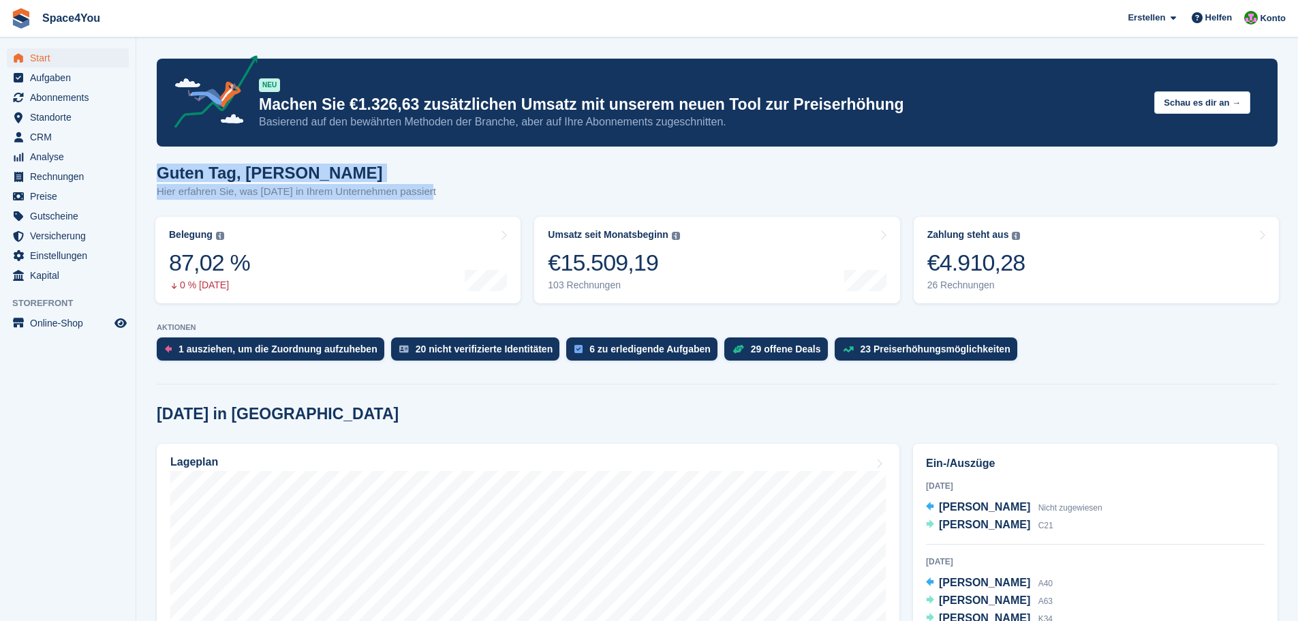
drag, startPoint x: 160, startPoint y: 175, endPoint x: 469, endPoint y: 205, distance: 310.1
click at [469, 205] on div "Guten Tag, [PERSON_NAME] erfahren Sie, was [DATE] in Ihrem Unternehmen passiert" at bounding box center [717, 190] width 1121 height 52
click at [405, 193] on p "Hier erfahren Sie, was [DATE] in Ihrem Unternehmen passiert" at bounding box center [296, 192] width 279 height 16
click at [408, 195] on p "Hier erfahren Sie, was [DATE] in Ihrem Unternehmen passiert" at bounding box center [296, 192] width 279 height 16
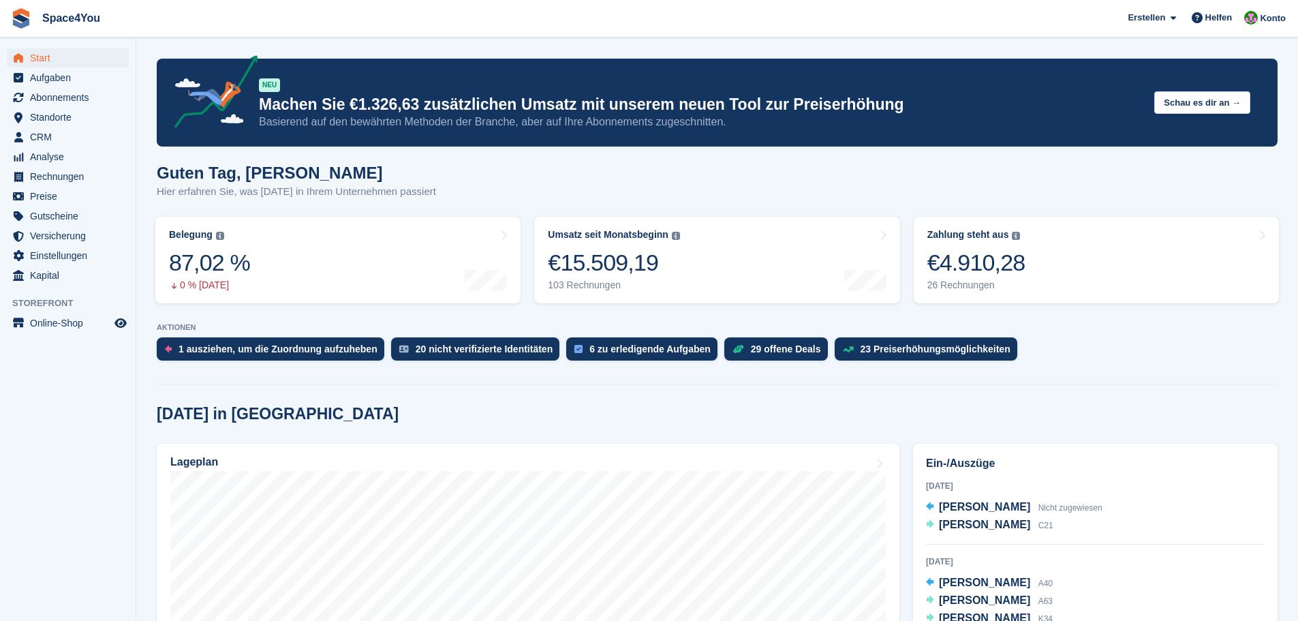
click at [590, 170] on div "Guten Tag, [PERSON_NAME] erfahren Sie, was [DATE] in Ihrem Unternehmen passiert" at bounding box center [717, 190] width 1121 height 52
drag, startPoint x: 401, startPoint y: 198, endPoint x: 149, endPoint y: 168, distance: 254.0
click at [429, 176] on div "Guten Tag, Luca-André Hier erfahren Sie, was heute in Ihrem Unternehmen passiert" at bounding box center [717, 190] width 1121 height 52
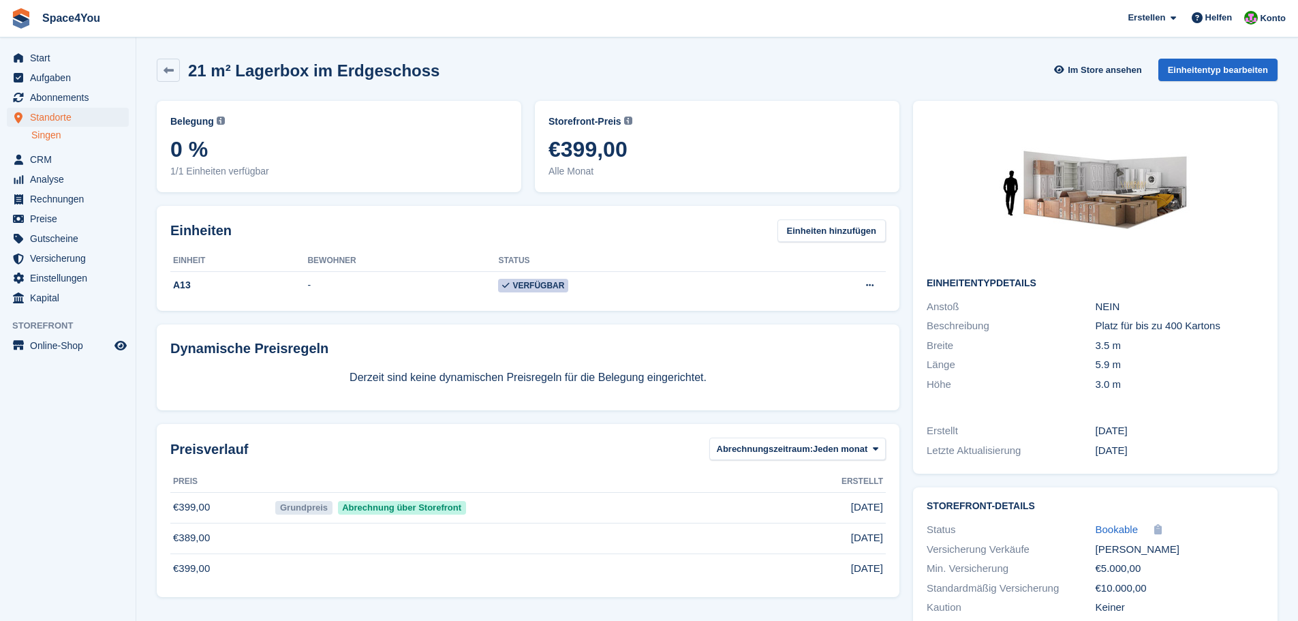
click at [165, 76] on link at bounding box center [168, 70] width 23 height 23
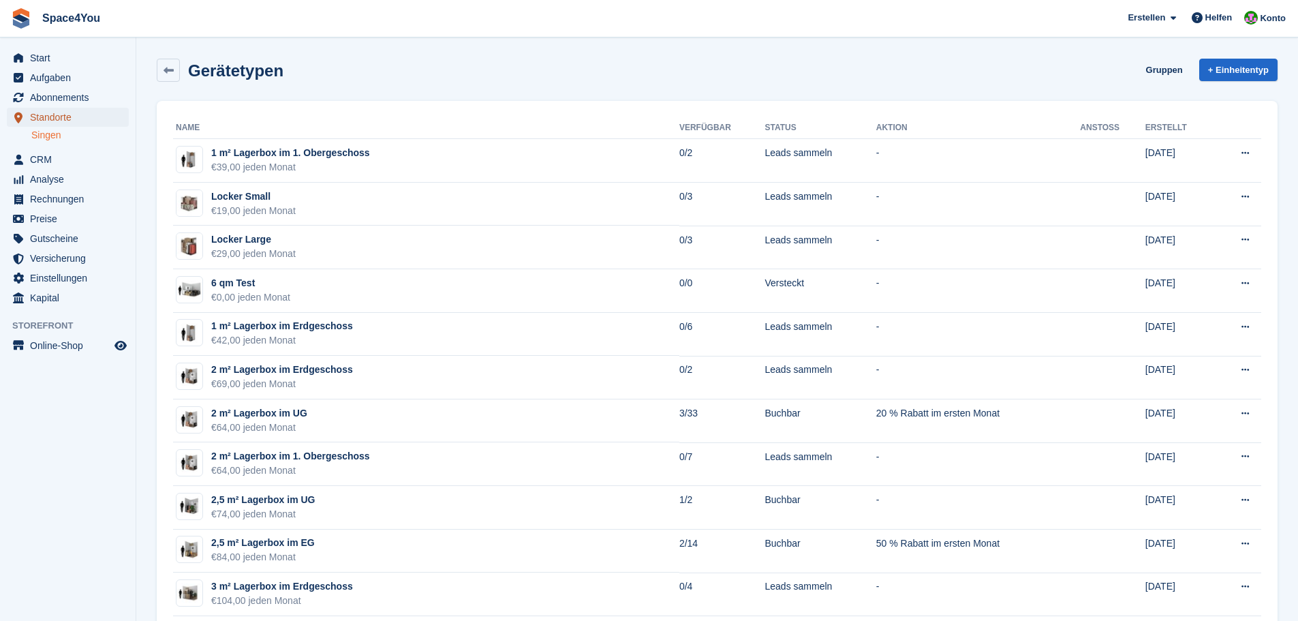
click at [67, 113] on span "Standorte" at bounding box center [71, 117] width 82 height 19
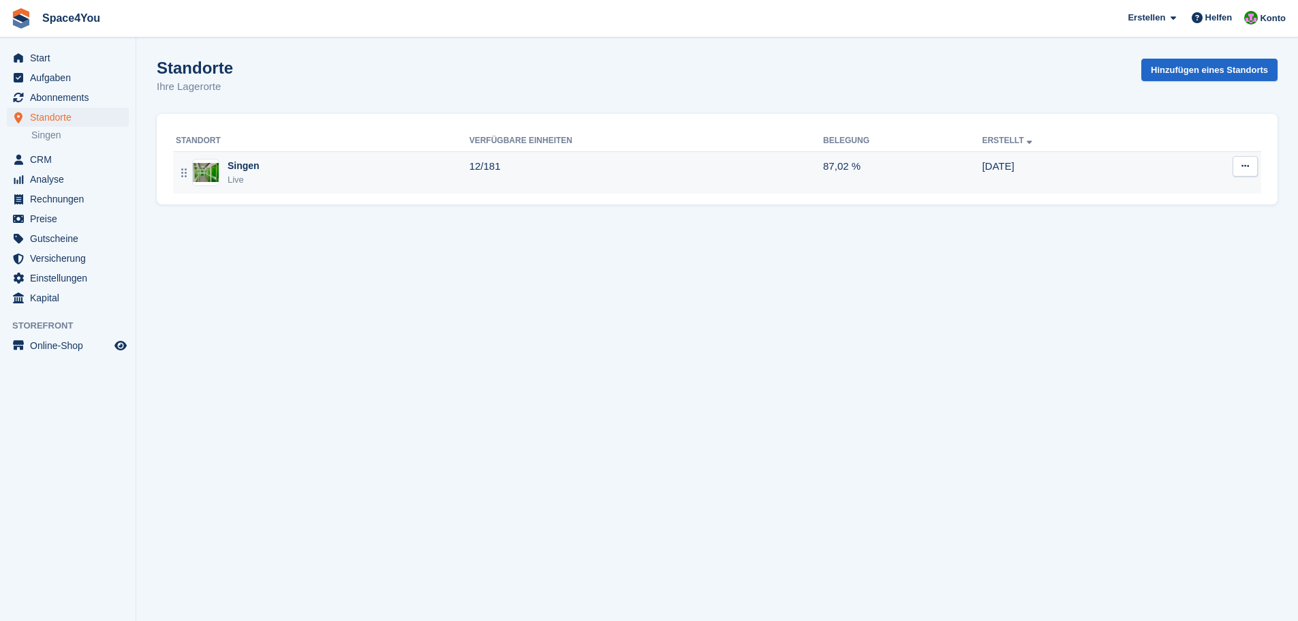
click at [363, 167] on div "Singen Live" at bounding box center [323, 173] width 294 height 28
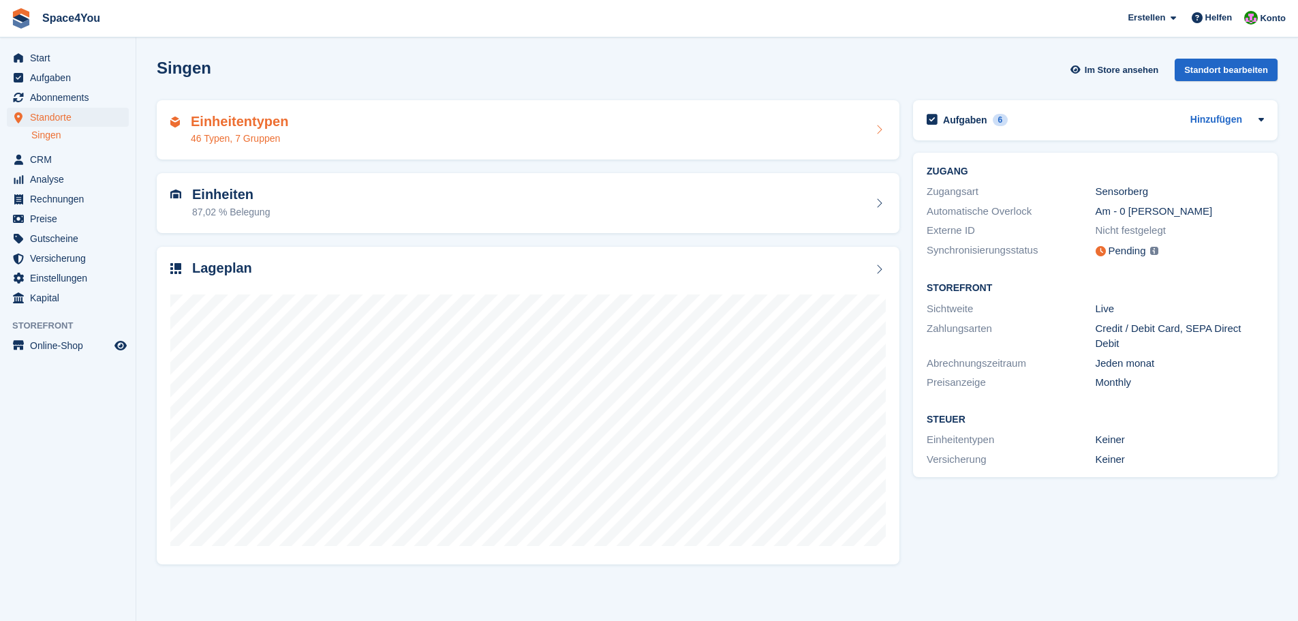
click at [321, 127] on div "Einheitentypen 46 Typen, 7 Gruppen" at bounding box center [528, 130] width 716 height 33
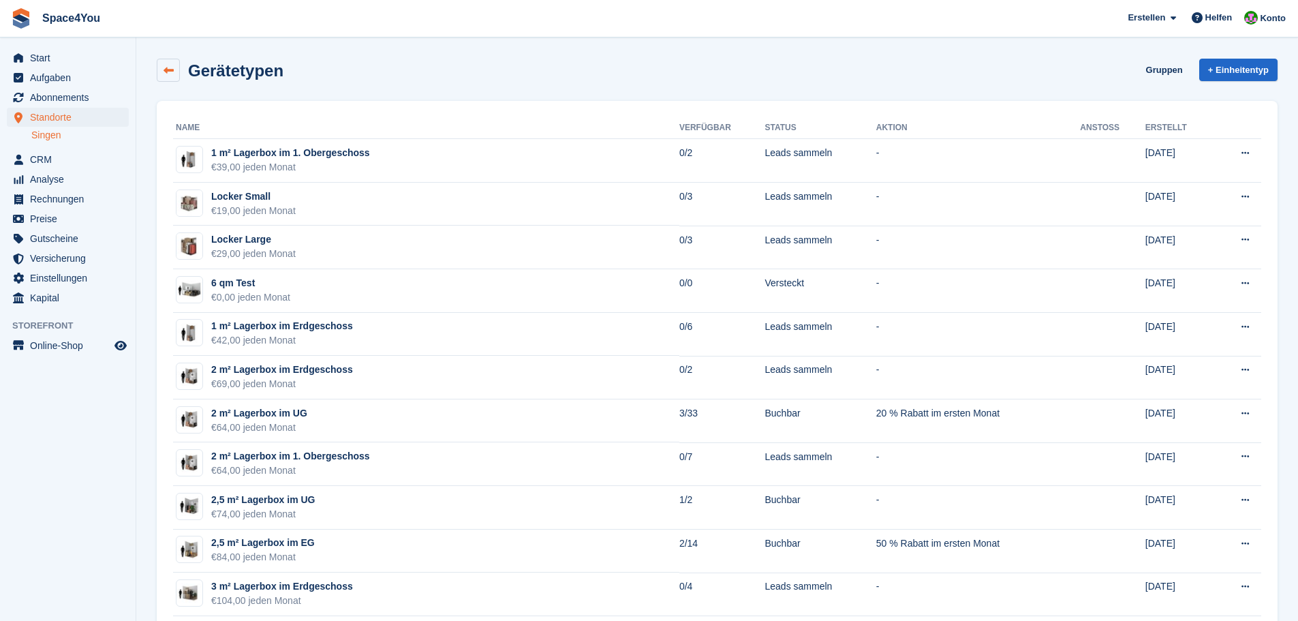
click at [174, 72] on link at bounding box center [168, 70] width 23 height 23
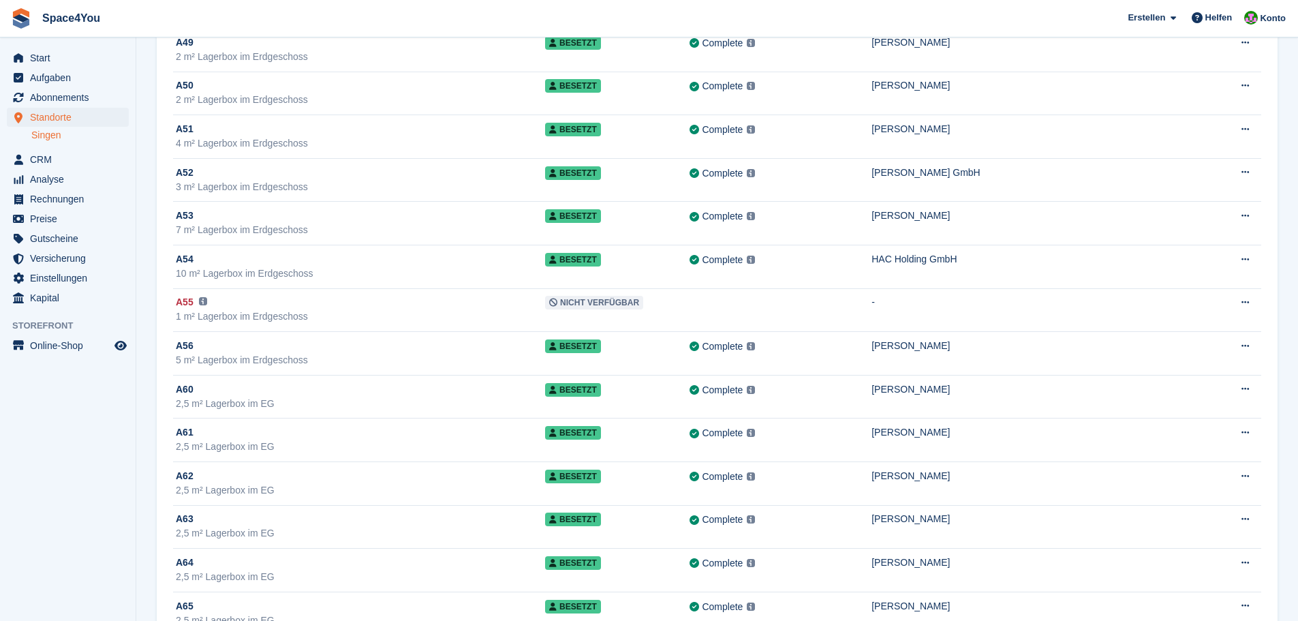
scroll to position [750, 0]
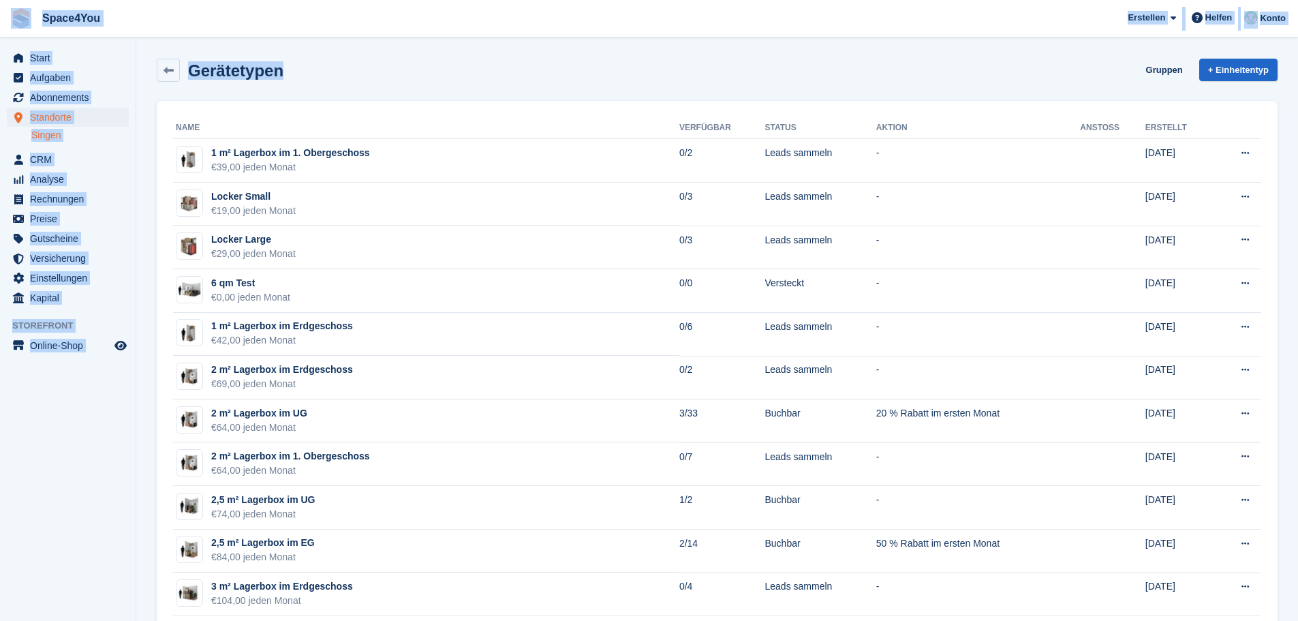
drag, startPoint x: 290, startPoint y: 72, endPoint x: 4, endPoint y: 18, distance: 291.2
click at [236, 22] on span "Space4You Erstellen Abonnement Rechnung Kontakt Deal Rabatt Seite Helfen Chat-S…" at bounding box center [649, 18] width 1298 height 37
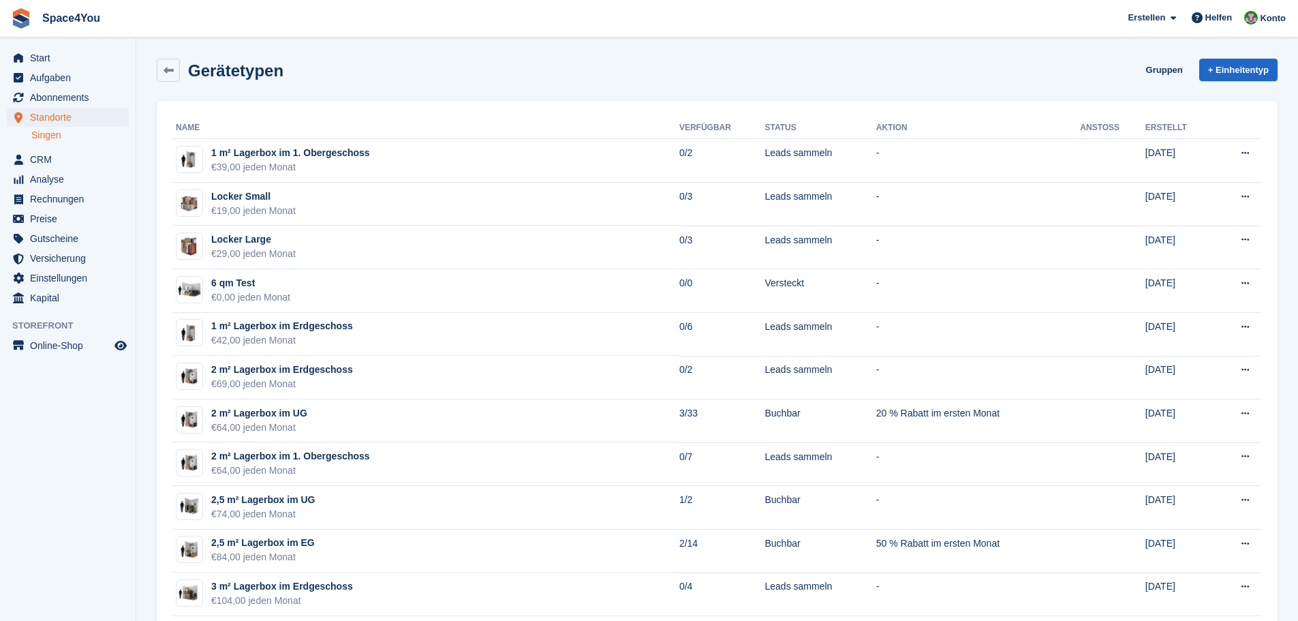
click at [283, 70] on div "Gerätetypen Gruppen + Einheitentyp" at bounding box center [717, 70] width 1121 height 23
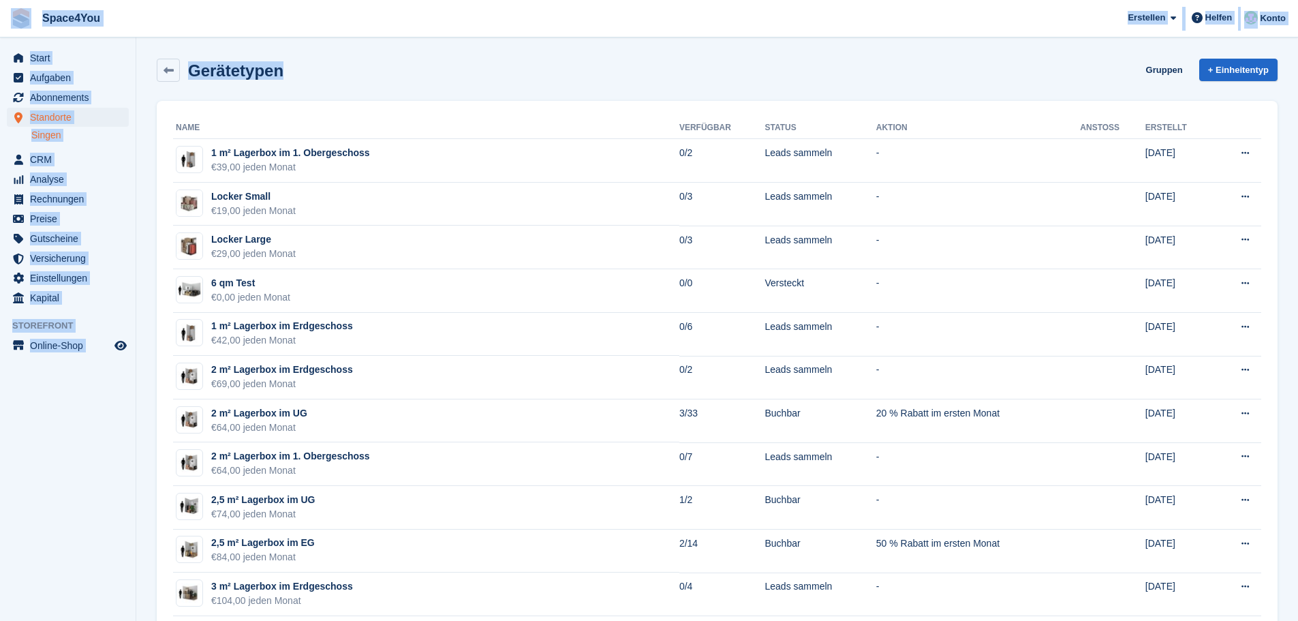
drag, startPoint x: 280, startPoint y: 67, endPoint x: 7, endPoint y: 20, distance: 276.6
click at [429, 74] on div "Gerätetypen Gruppen + Einheitentyp" at bounding box center [717, 70] width 1121 height 23
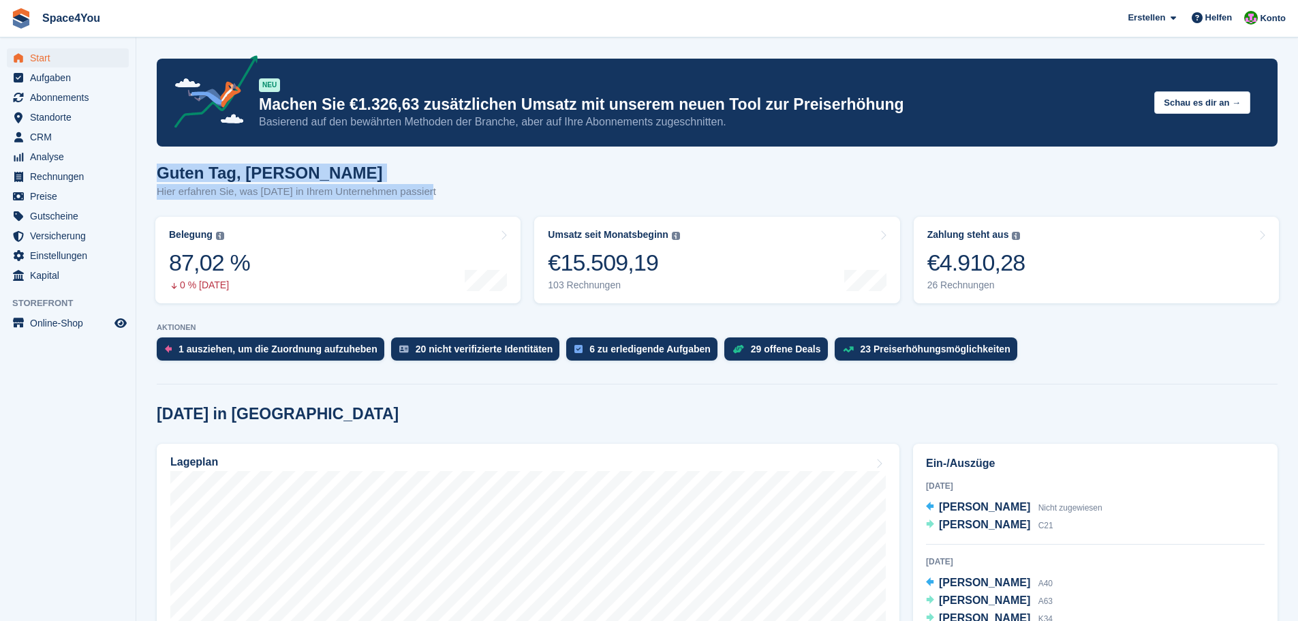
drag, startPoint x: 153, startPoint y: 173, endPoint x: 493, endPoint y: 200, distance: 340.4
click at [493, 200] on div "Guten Tag, Luca-André Hier erfahren Sie, was heute in Ihrem Unternehmen passiert" at bounding box center [717, 190] width 1121 height 52
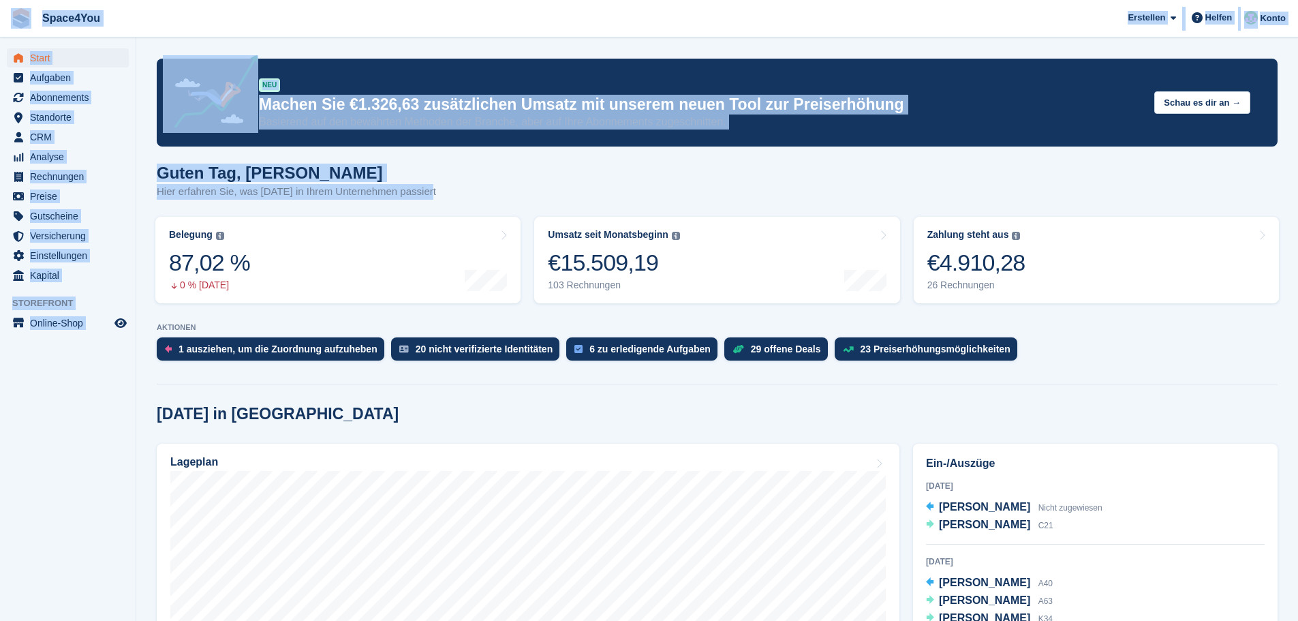
drag, startPoint x: 487, startPoint y: 197, endPoint x: 14, endPoint y: 15, distance: 507.3
click at [346, 25] on span "Space4You Erstellen Abonnement Rechnung Kontakt Deal Rabatt Seite Helfen Chat-S…" at bounding box center [649, 18] width 1298 height 37
click at [350, 30] on span "Space4You Erstellen Abonnement Rechnung Kontakt Deal Rabatt Seite Helfen Chat-S…" at bounding box center [649, 18] width 1298 height 37
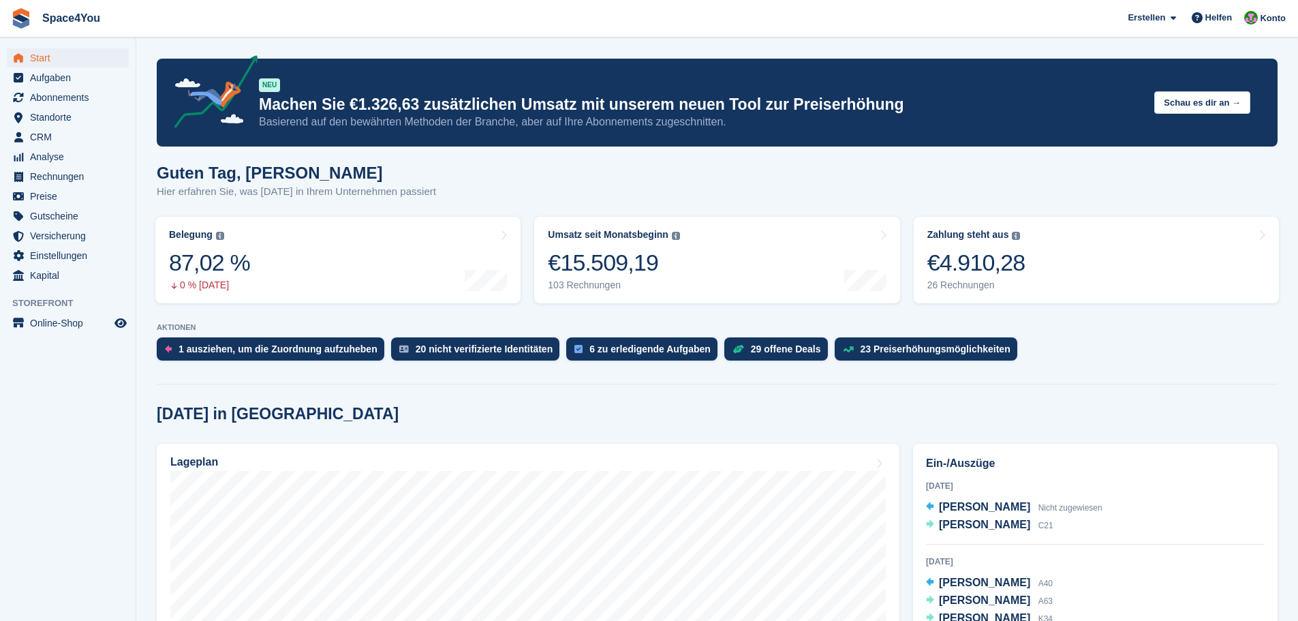
click at [405, 198] on p "Hier erfahren Sie, was heute in Ihrem Unternehmen passiert" at bounding box center [296, 192] width 279 height 16
click at [508, 203] on div "Guten Tag, Luca-André Hier erfahren Sie, was heute in Ihrem Unternehmen passiert" at bounding box center [717, 190] width 1121 height 52
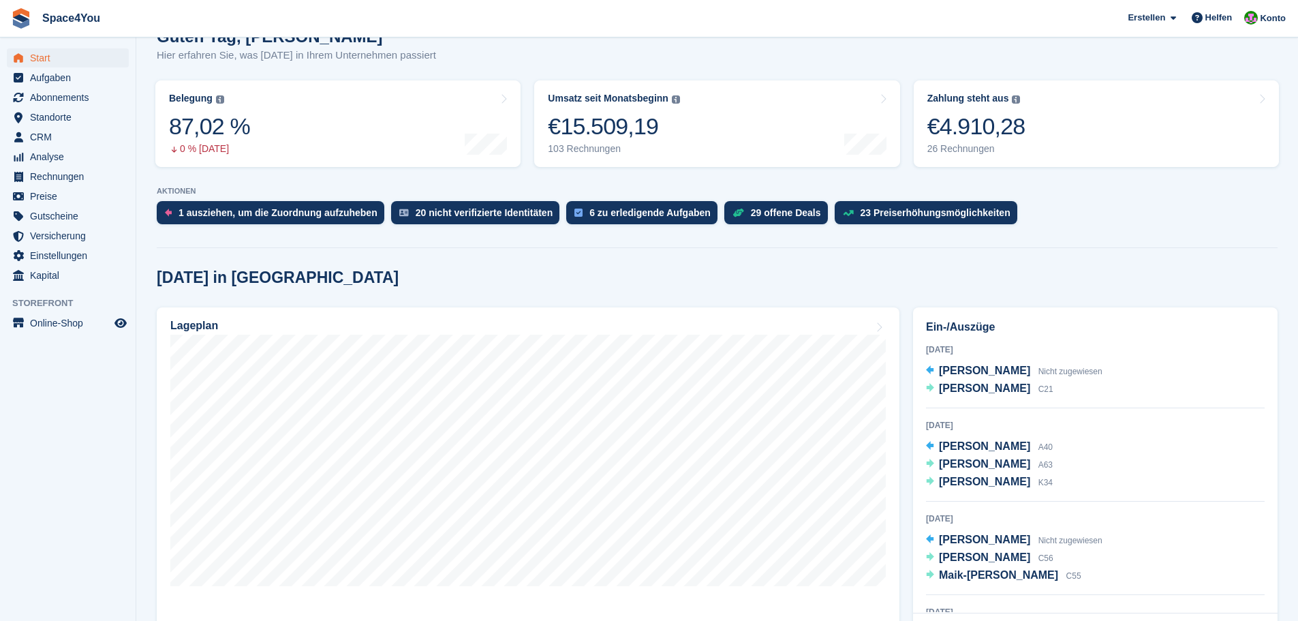
drag, startPoint x: 1070, startPoint y: 577, endPoint x: 918, endPoint y: 325, distance: 294.4
click at [918, 325] on div "Ein-/Auszüge 27 Aug 2025 Denis Knobel Nicht zugewiesen Lea Harting C21 28 Aug 2…" at bounding box center [1095, 459] width 365 height 305
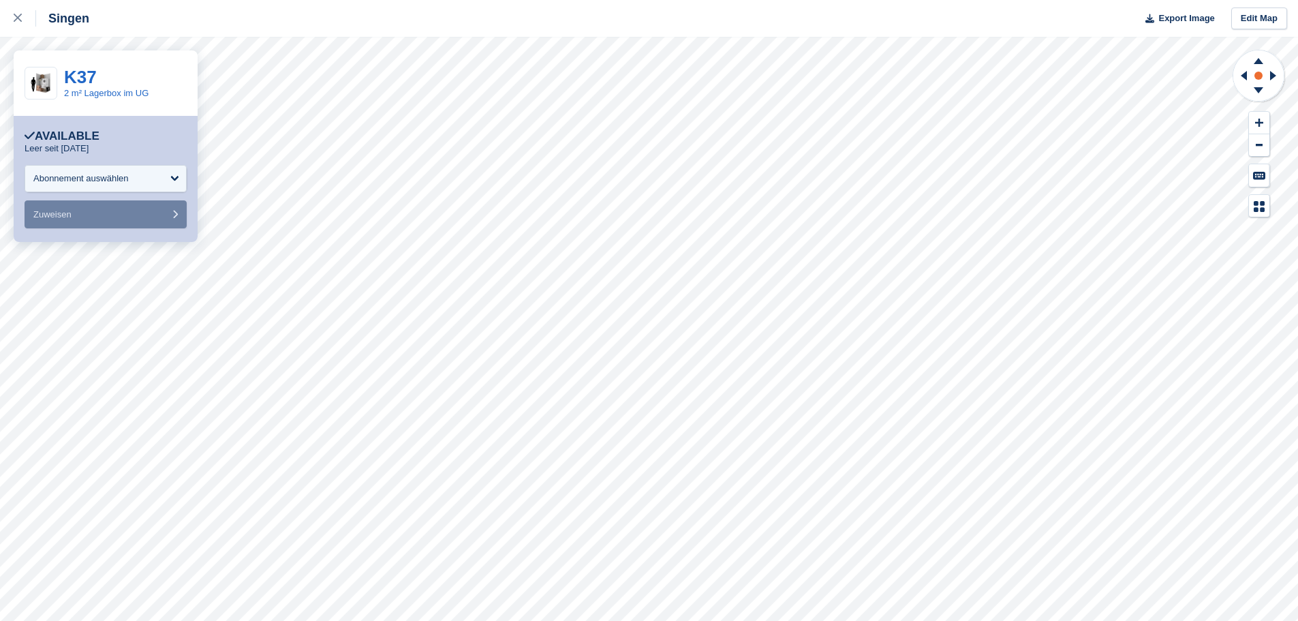
click at [1261, 75] on circle at bounding box center [1259, 76] width 8 height 8
click at [1260, 63] on icon at bounding box center [1259, 61] width 10 height 6
click at [1260, 85] on icon at bounding box center [1258, 92] width 35 height 17
click at [1272, 78] on icon at bounding box center [1273, 76] width 6 height 10
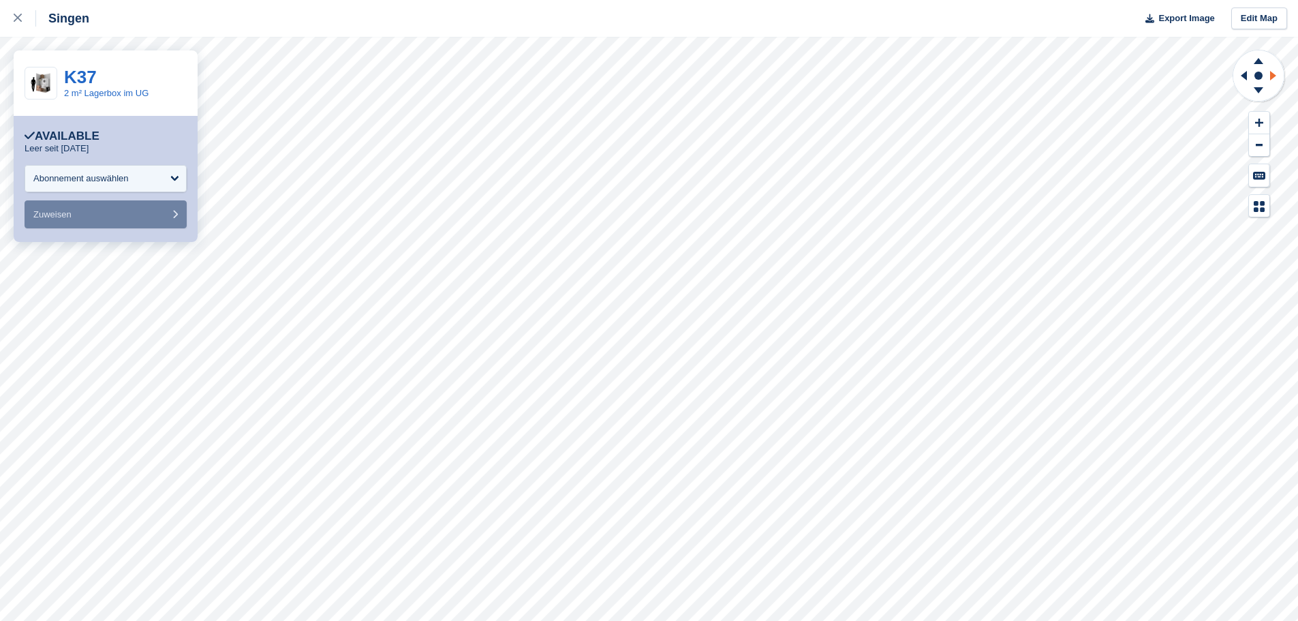
click at [1272, 78] on icon at bounding box center [1273, 76] width 6 height 10
